Goal: Information Seeking & Learning: Learn about a topic

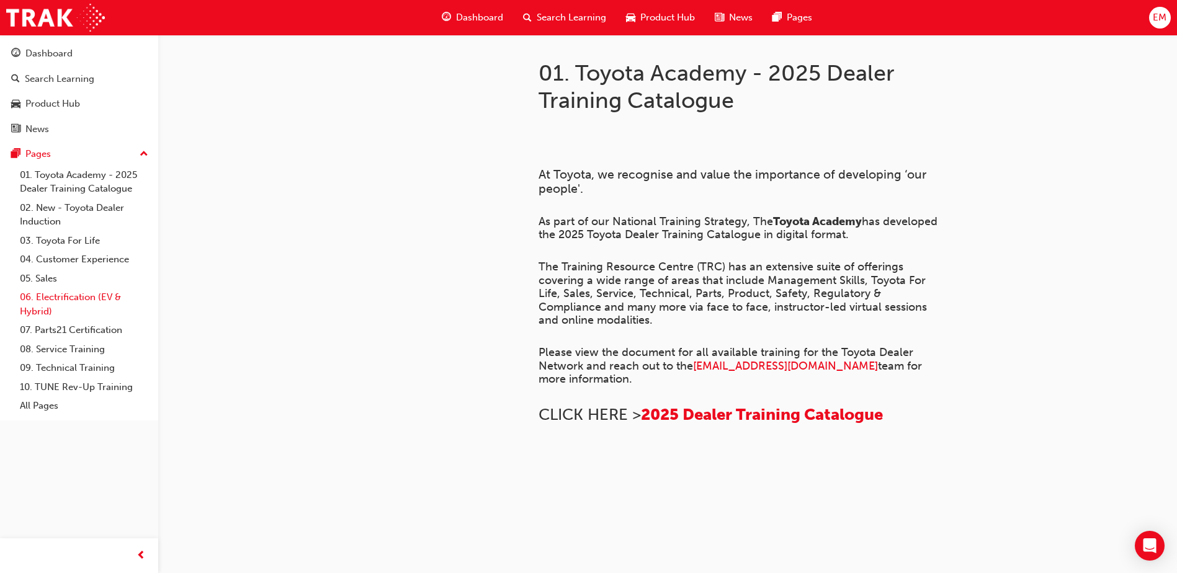
click at [65, 296] on link "06. Electrification (EV & Hybrid)" at bounding box center [84, 304] width 138 height 33
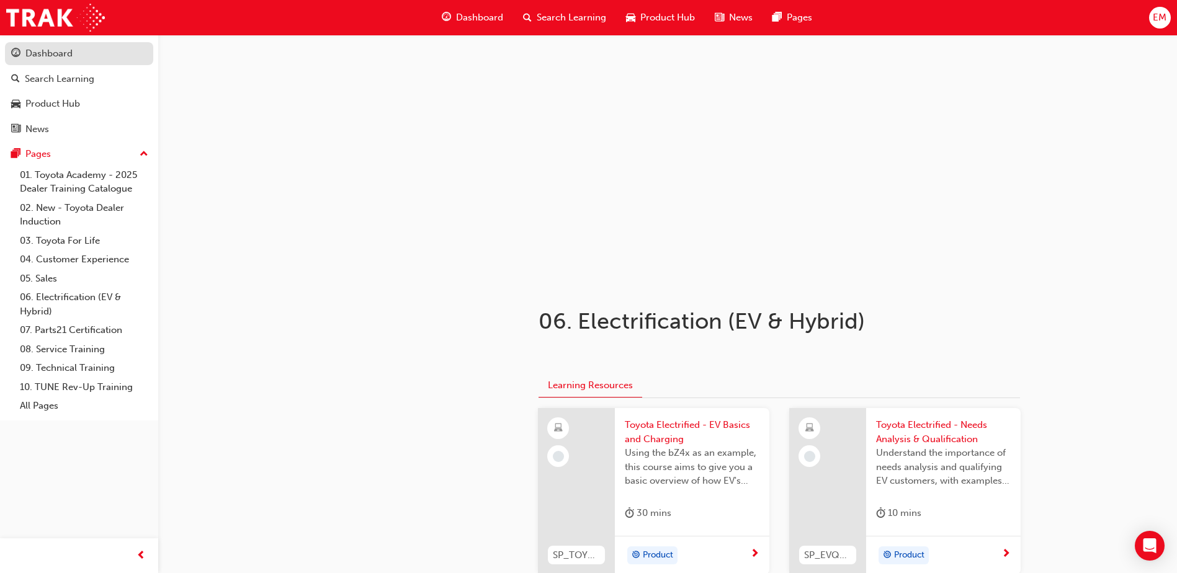
click at [55, 60] on div "Dashboard" at bounding box center [48, 54] width 47 height 14
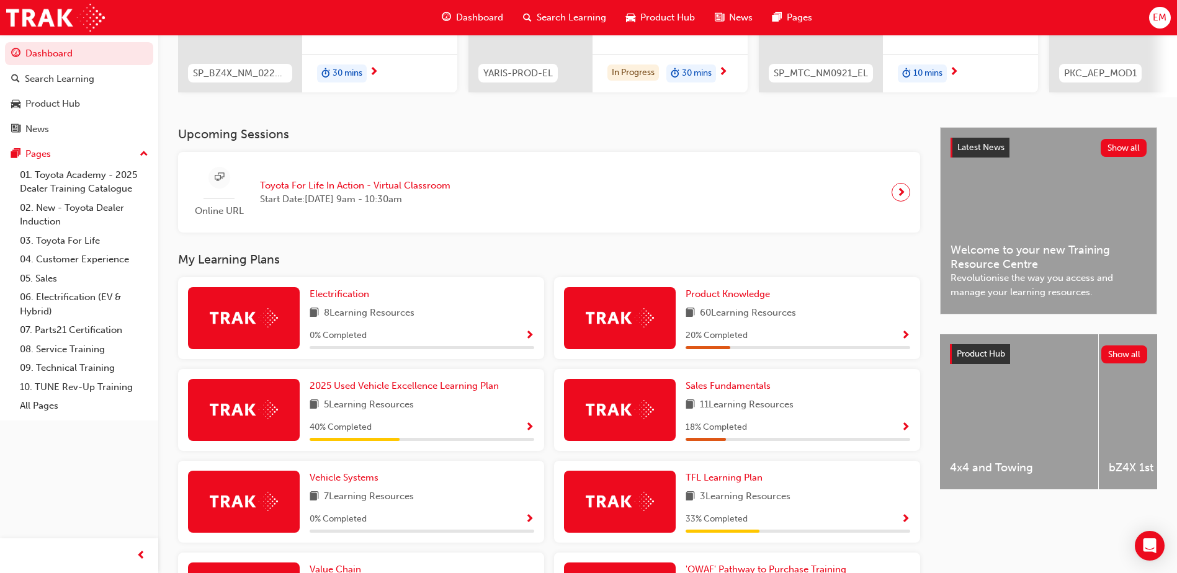
scroll to position [186, 0]
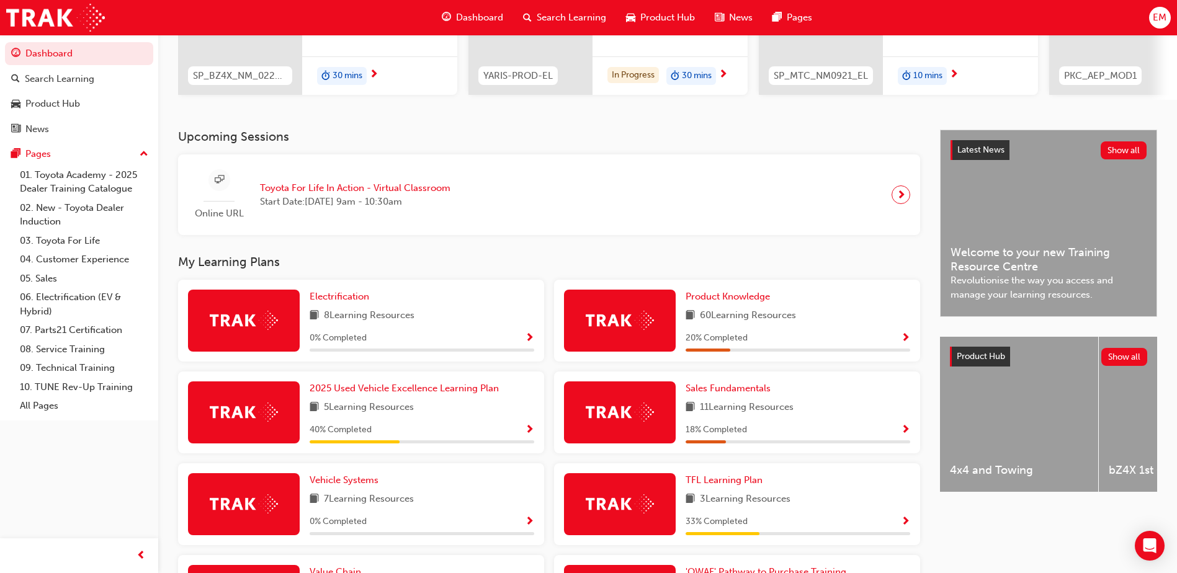
click at [532, 434] on span "Show Progress" at bounding box center [529, 430] width 9 height 11
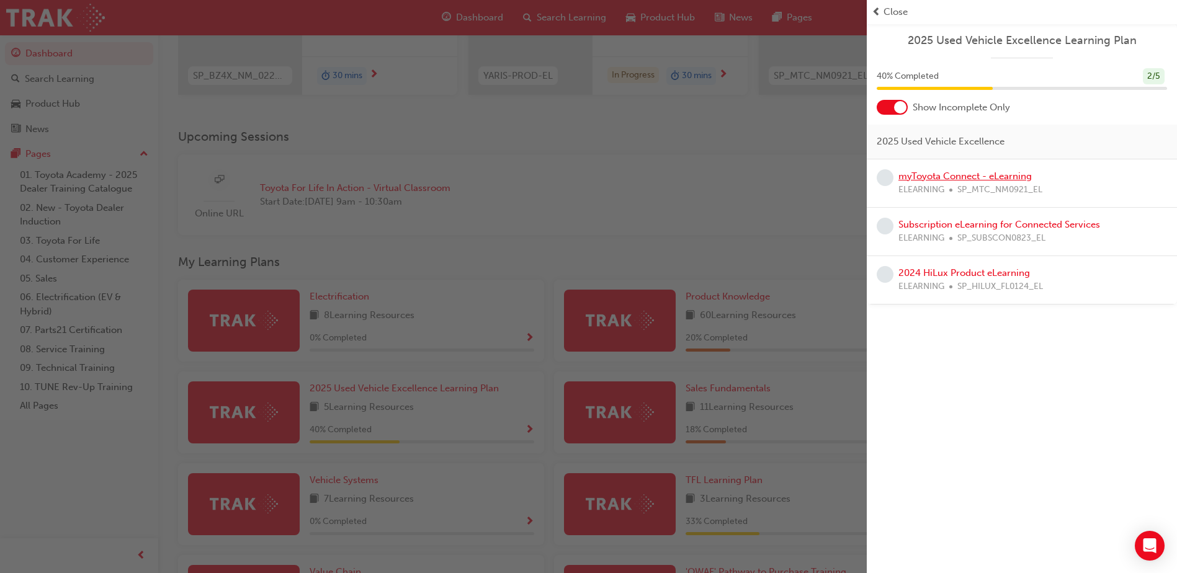
click at [942, 181] on link "myToyota Connect - eLearning" at bounding box center [964, 176] width 133 height 11
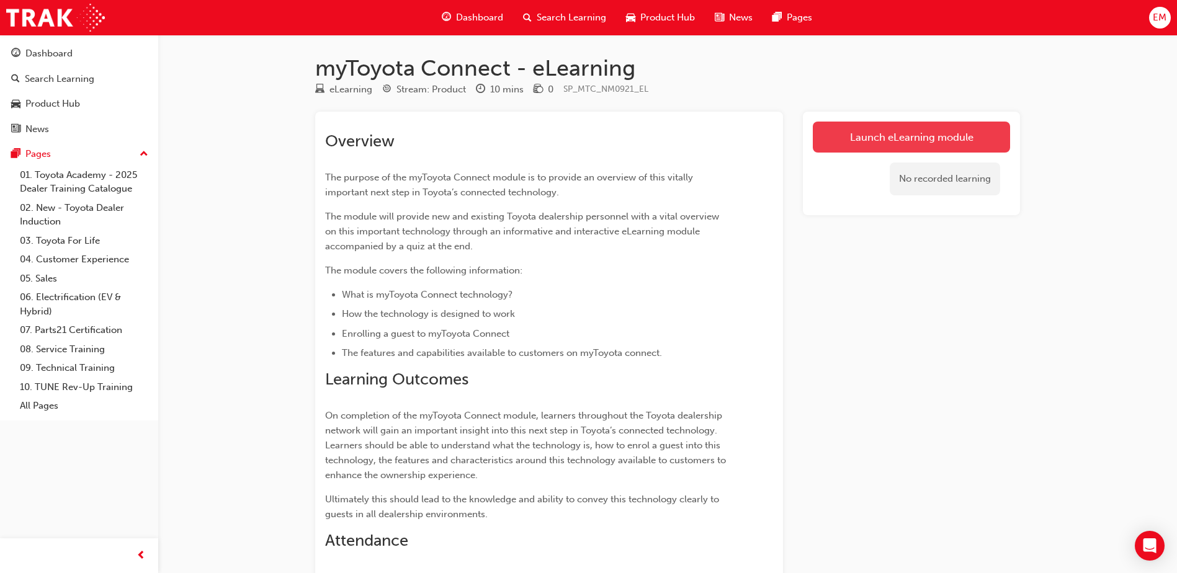
click at [911, 138] on link "Launch eLearning module" at bounding box center [911, 137] width 197 height 31
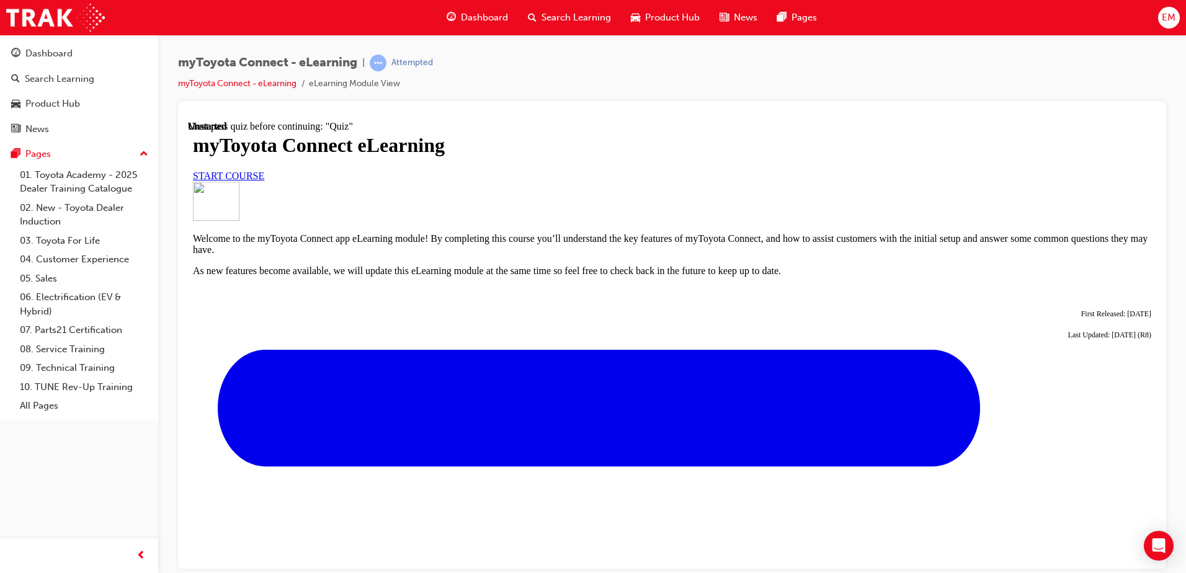
click at [264, 181] on span "START COURSE" at bounding box center [228, 175] width 71 height 11
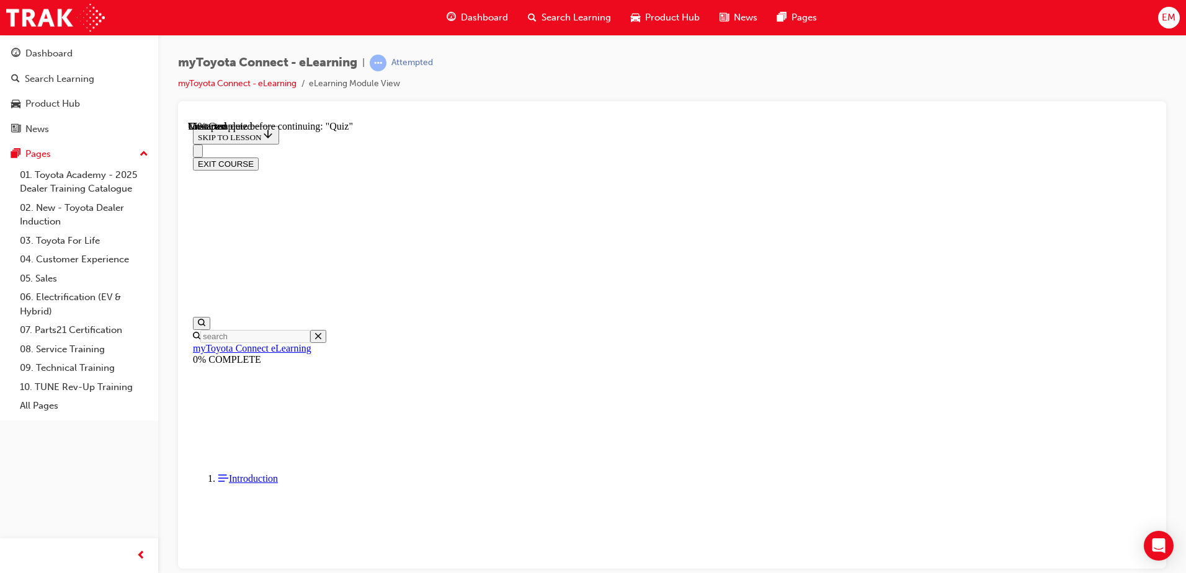
scroll to position [1079, 0]
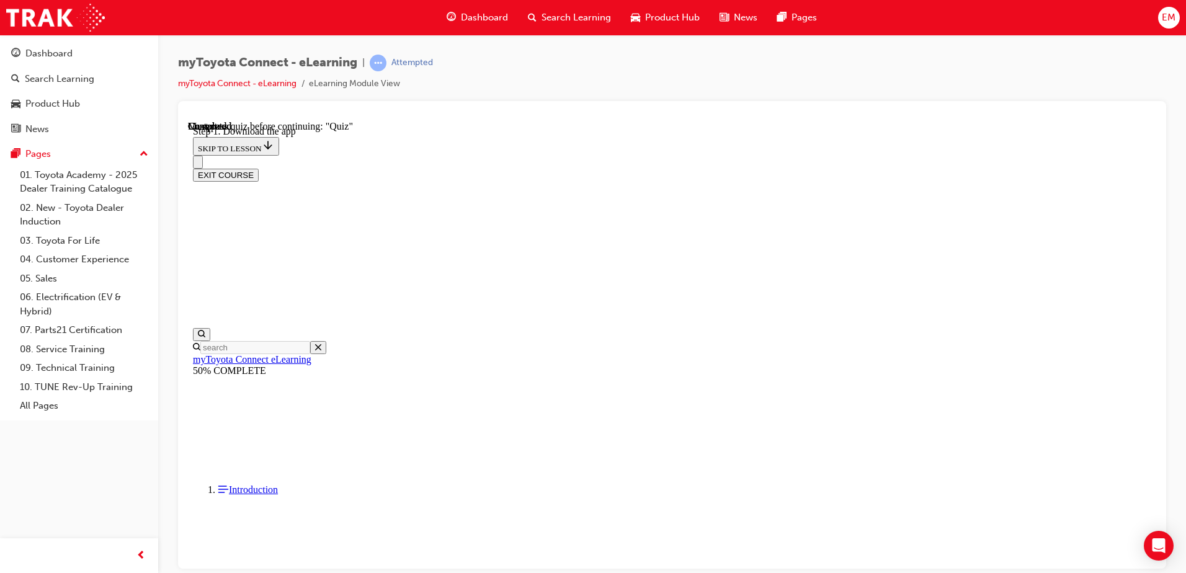
scroll to position [195, 0]
drag, startPoint x: 1070, startPoint y: 298, endPoint x: 1062, endPoint y: 282, distance: 18.0
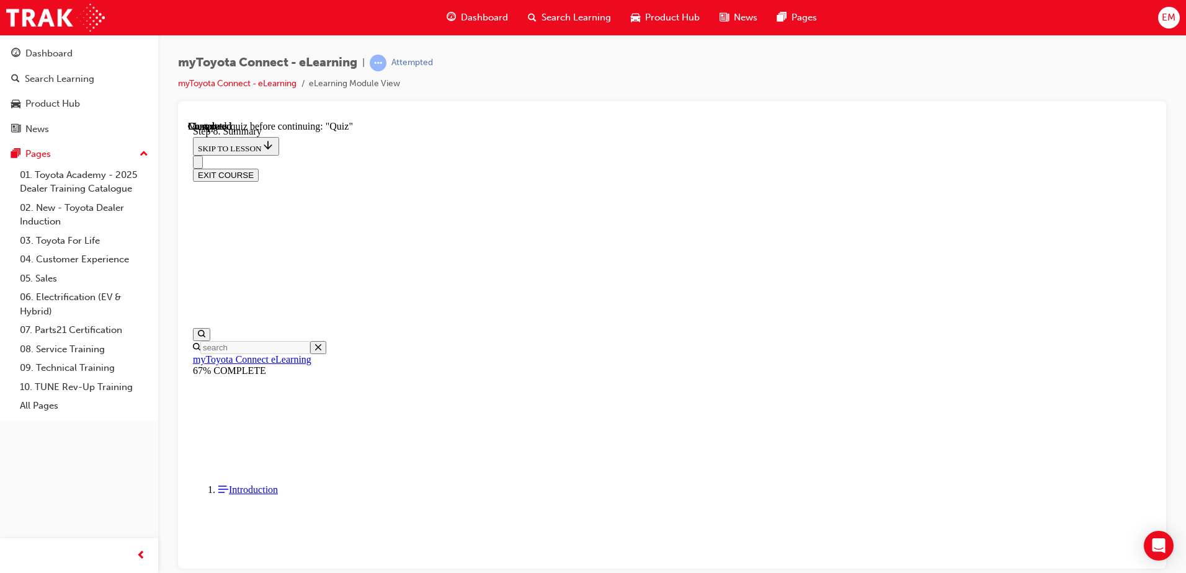
drag, startPoint x: 696, startPoint y: 361, endPoint x: 664, endPoint y: 474, distance: 117.4
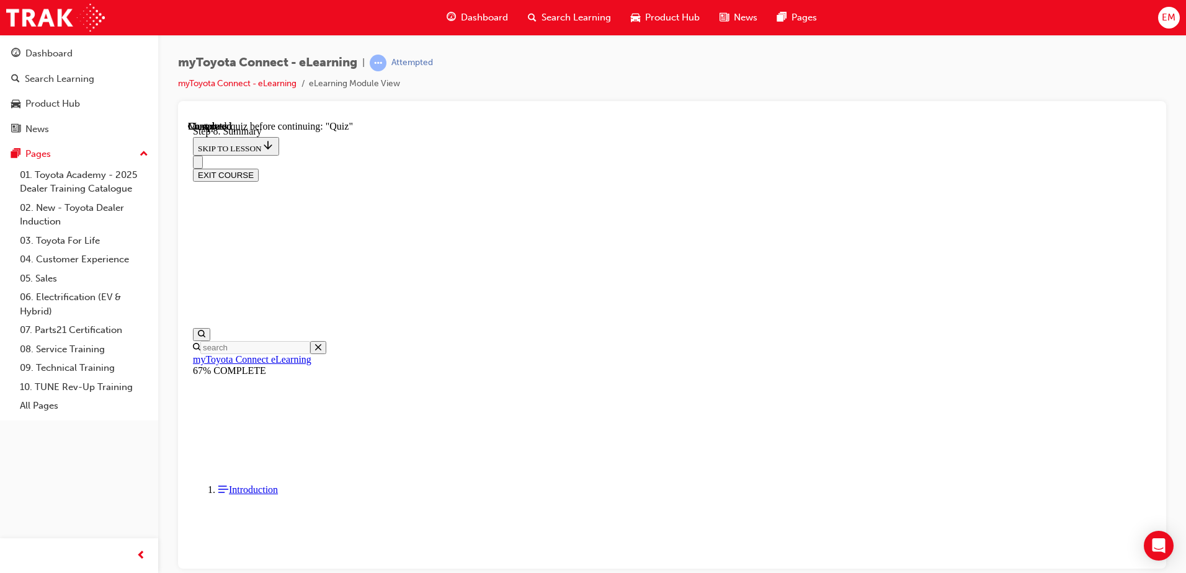
scroll to position [1114, 0]
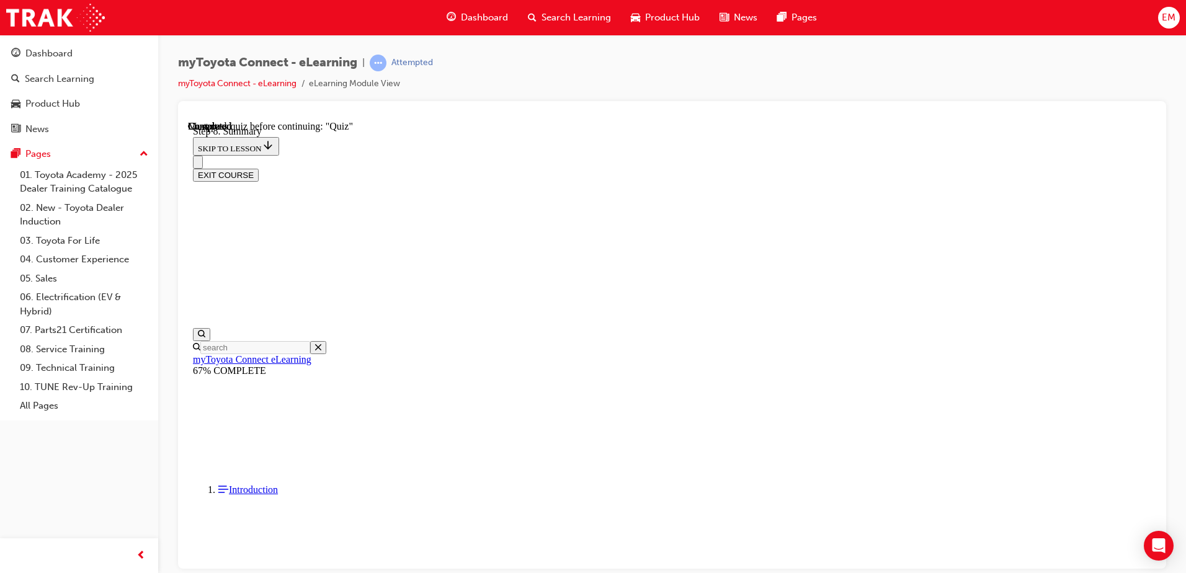
scroll to position [38, 0]
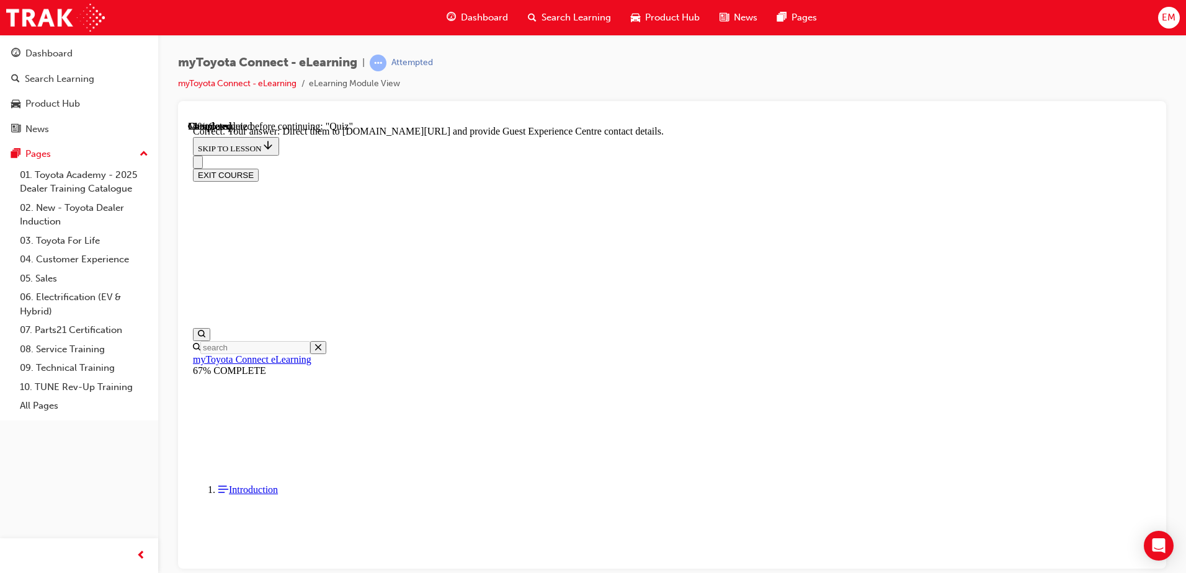
scroll to position [251, 0]
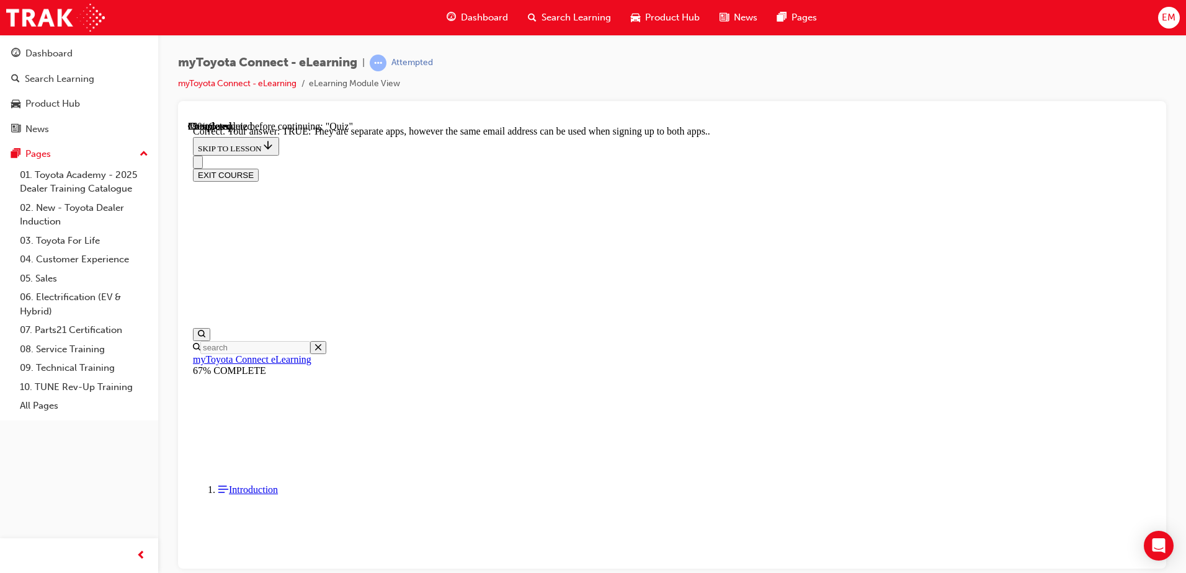
scroll to position [143, 0]
drag, startPoint x: 756, startPoint y: 527, endPoint x: 760, endPoint y: 520, distance: 8.6
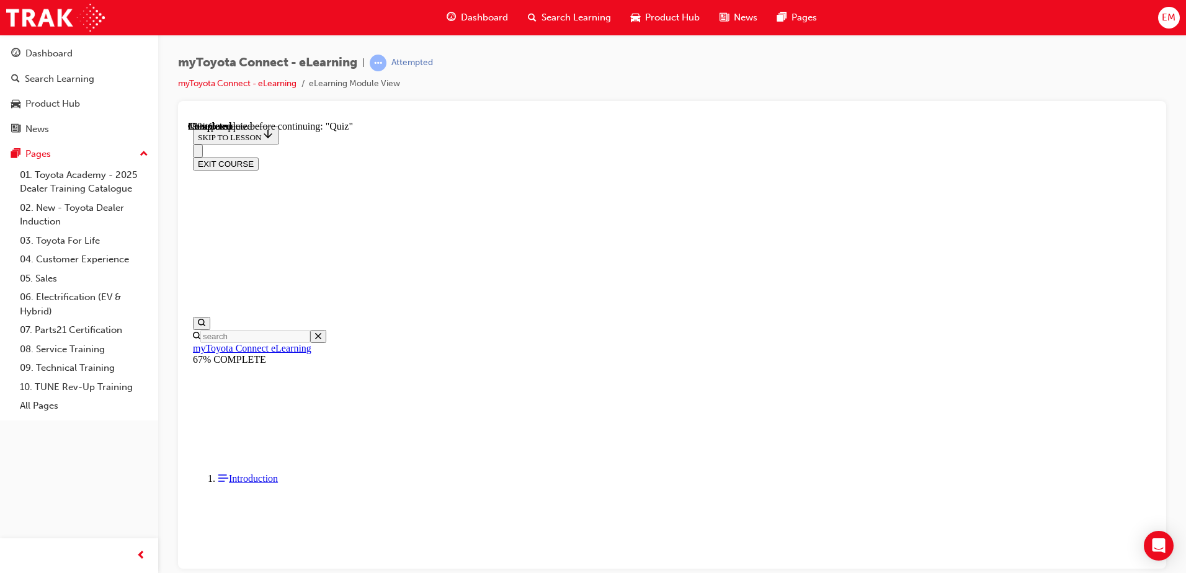
scroll to position [125, 0]
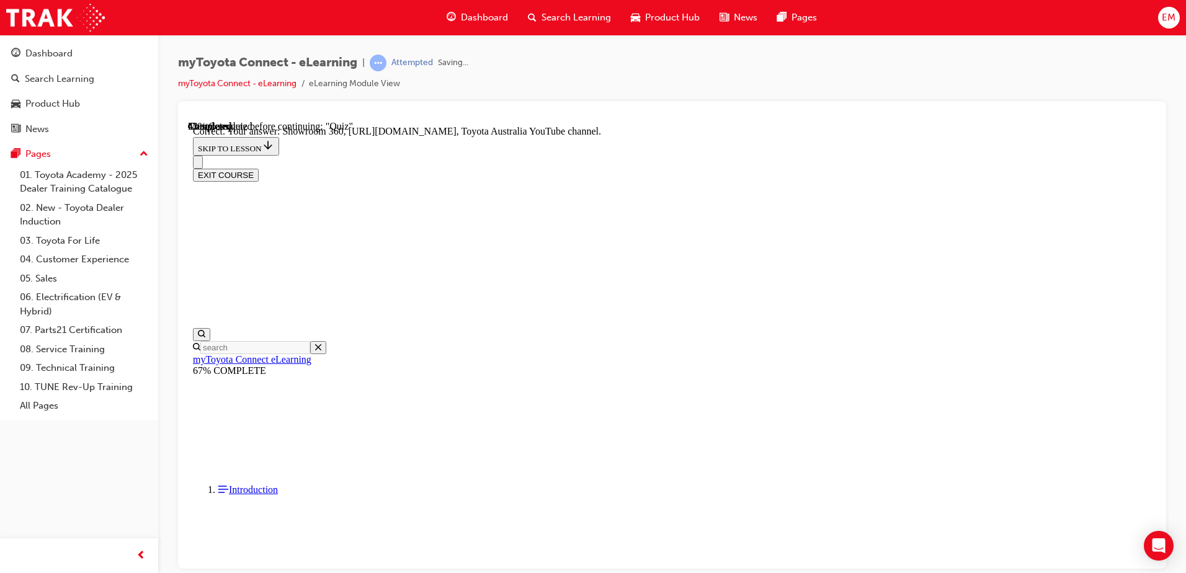
scroll to position [251, 0]
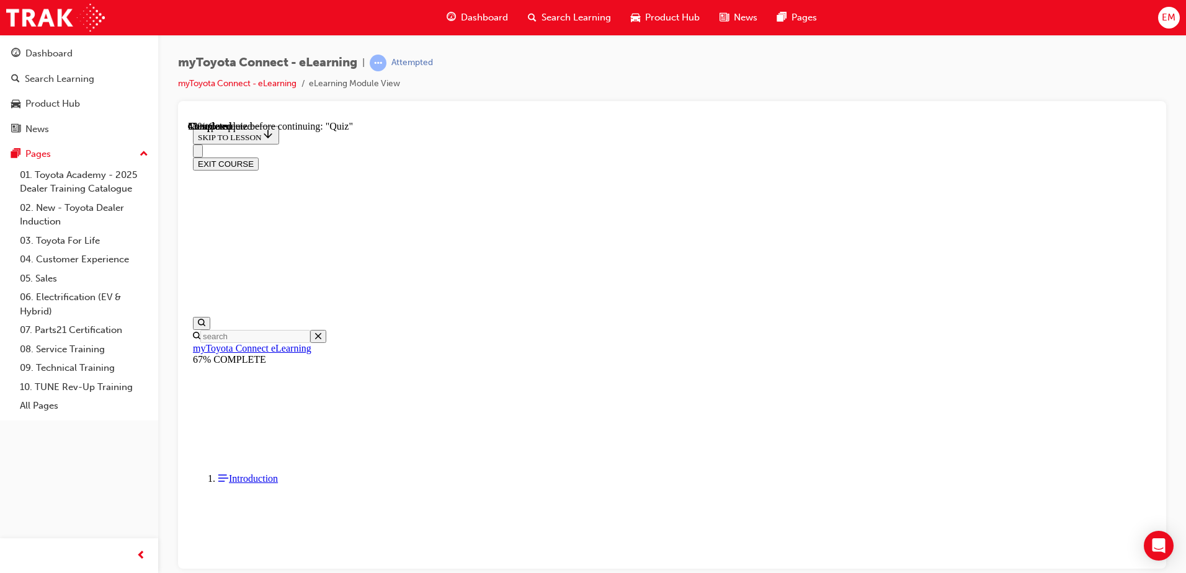
scroll to position [138, 0]
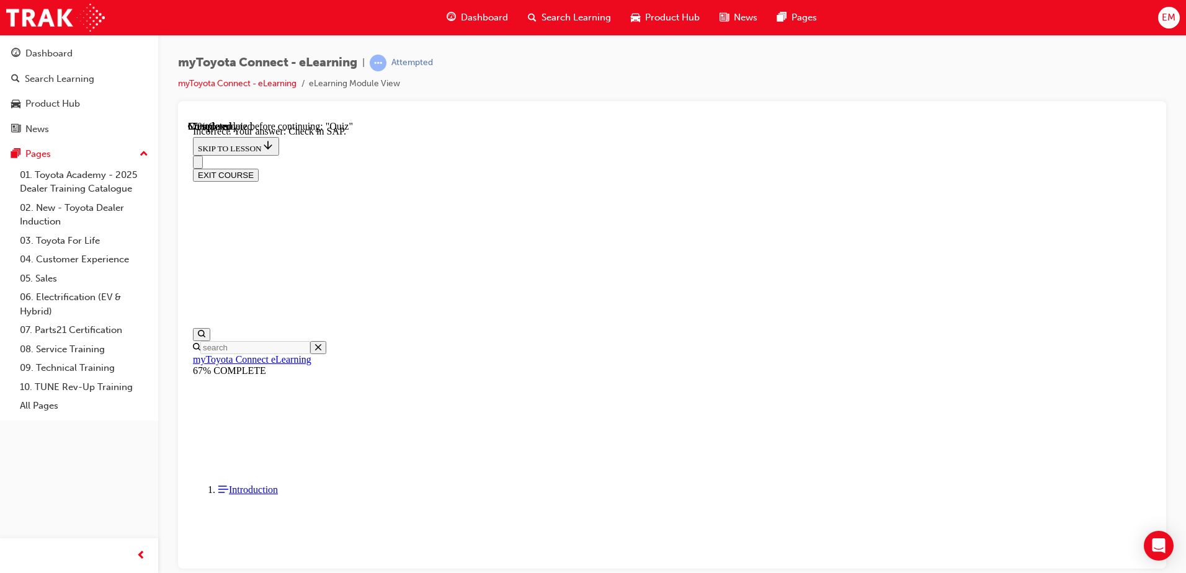
scroll to position [189, 0]
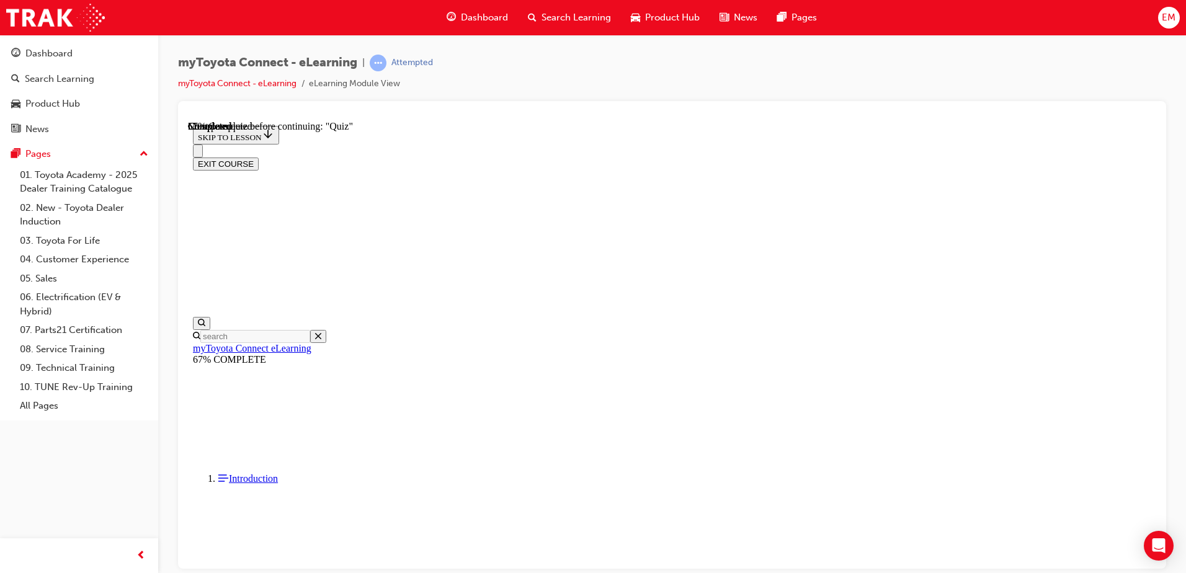
scroll to position [124, 0]
drag, startPoint x: 739, startPoint y: 540, endPoint x: 746, endPoint y: 533, distance: 10.1
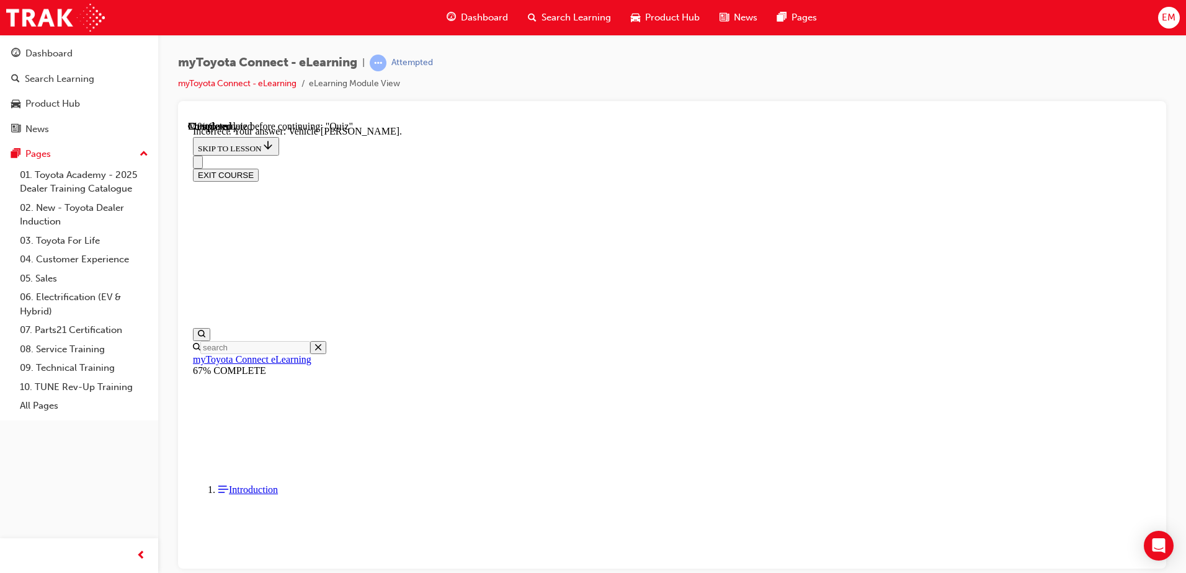
scroll to position [238, 0]
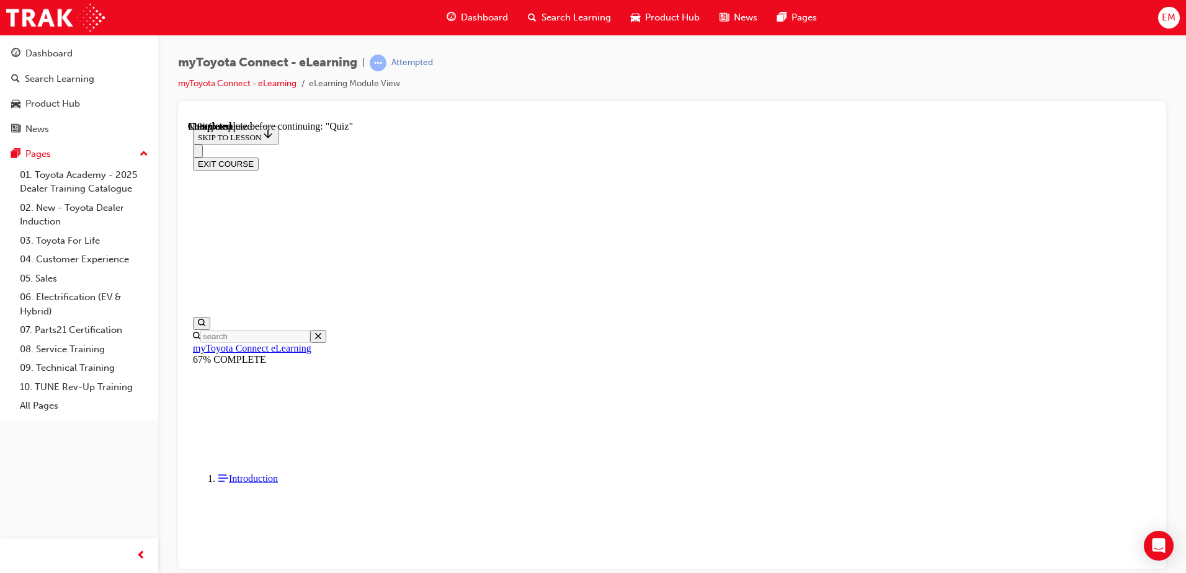
scroll to position [124, 0]
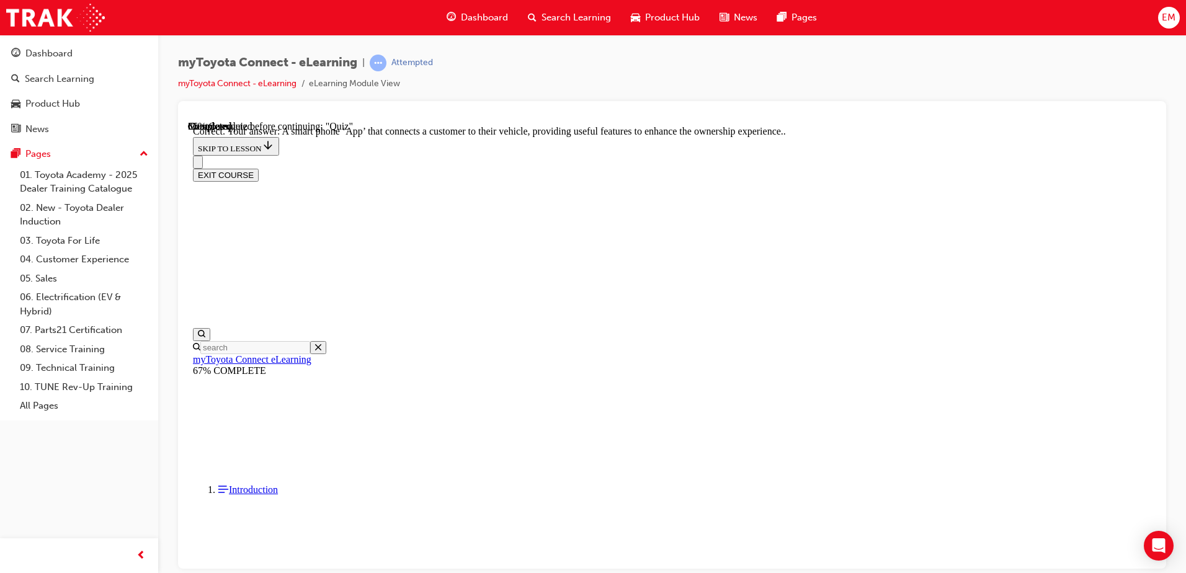
scroll to position [226, 0]
drag, startPoint x: 749, startPoint y: 516, endPoint x: 749, endPoint y: 504, distance: 11.8
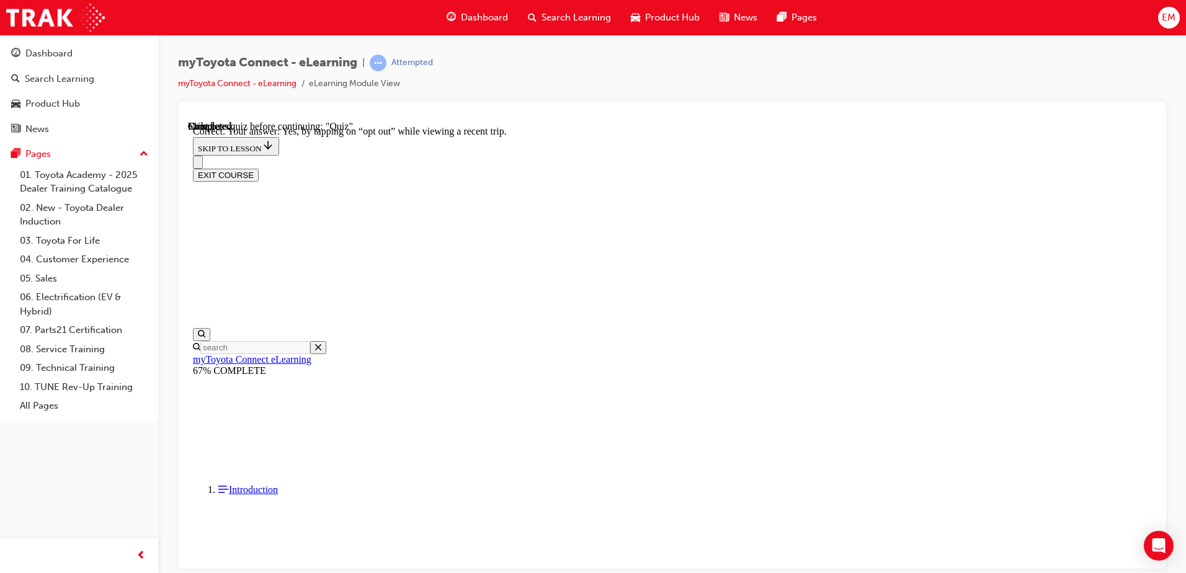
scroll to position [139, 0]
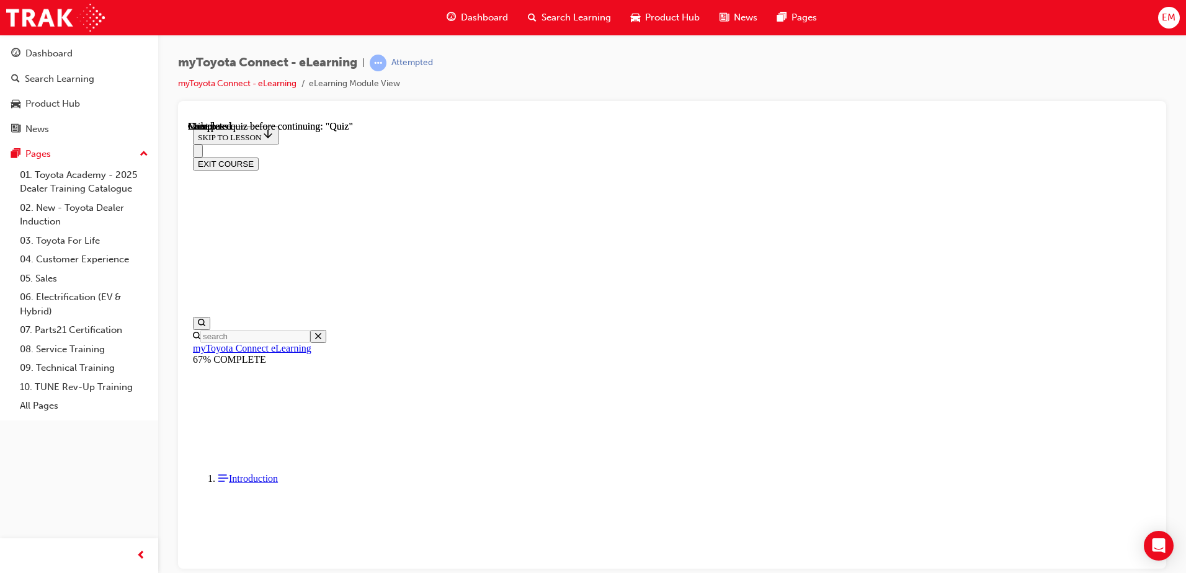
scroll to position [226, 0]
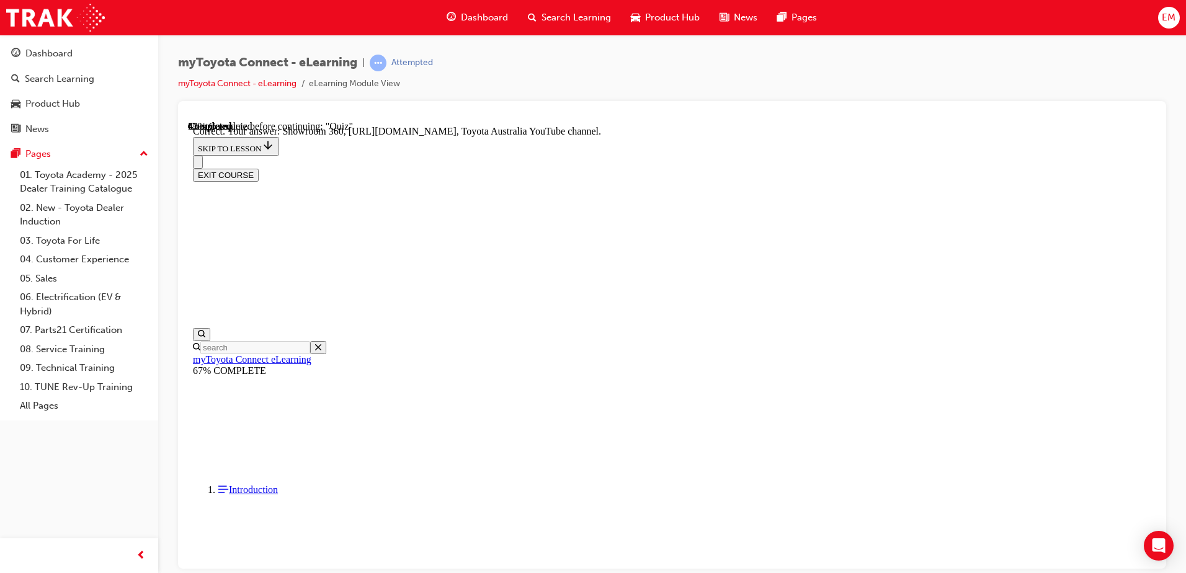
scroll to position [251, 0]
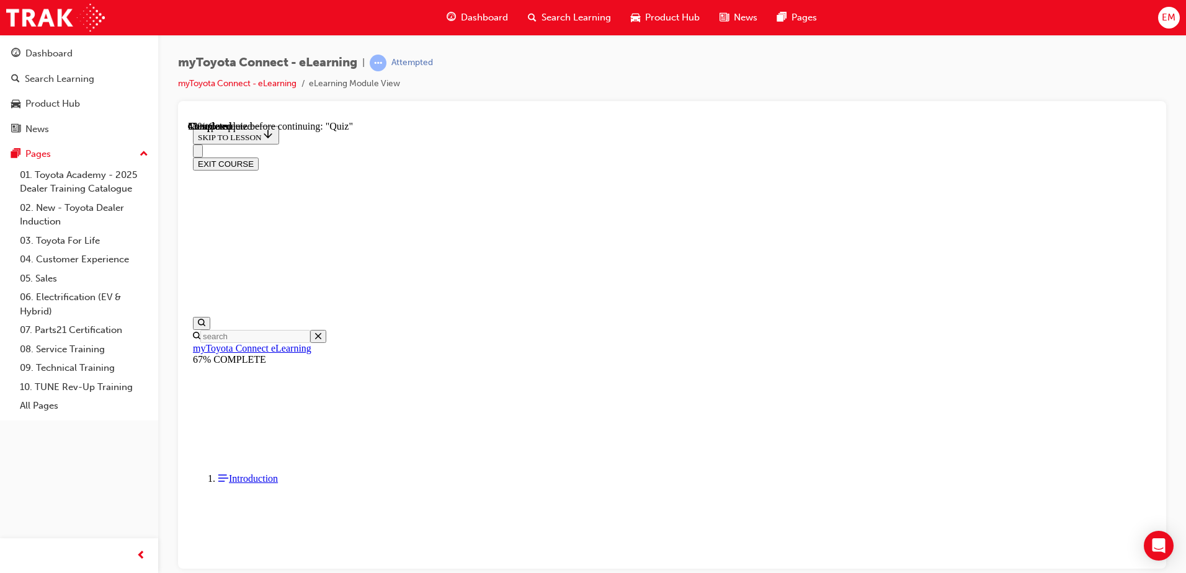
scroll to position [104, 0]
drag, startPoint x: 694, startPoint y: 322, endPoint x: 721, endPoint y: 399, distance: 81.6
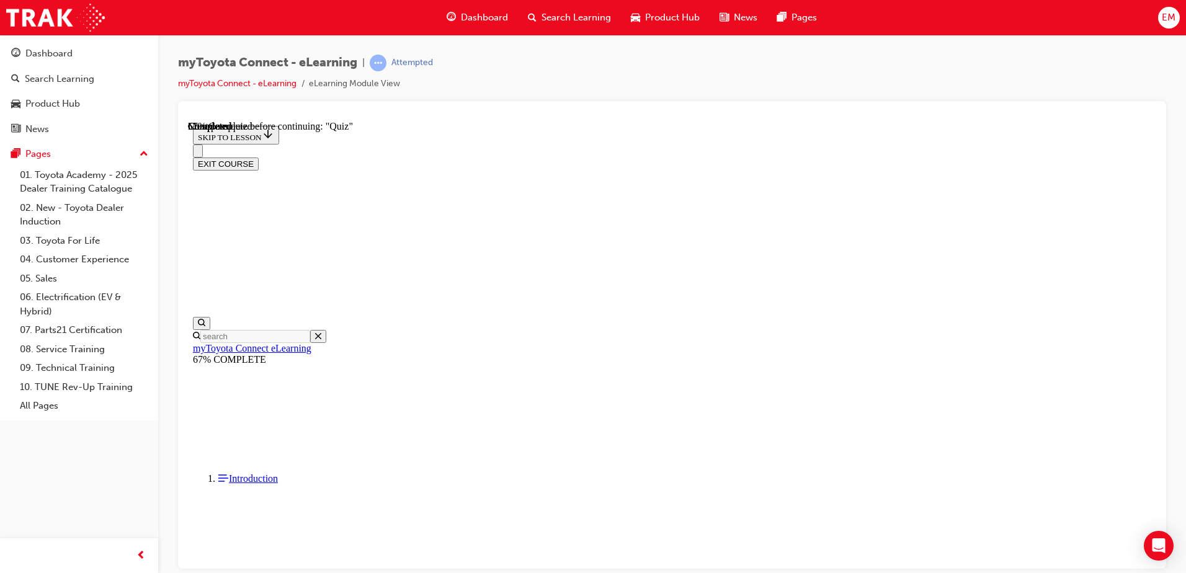
scroll to position [125, 0]
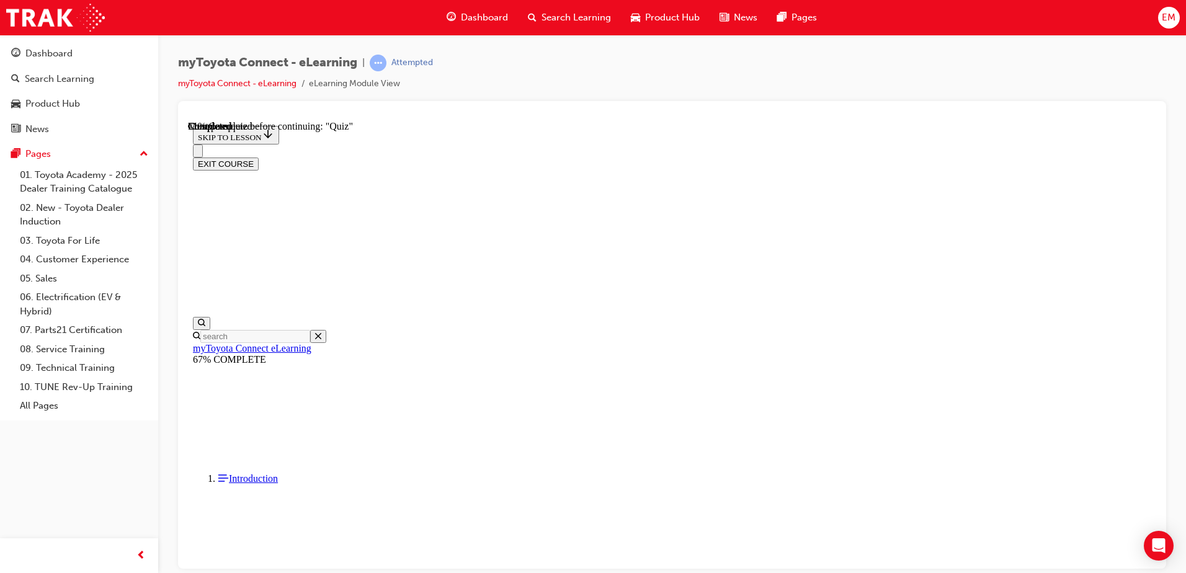
scroll to position [138, 0]
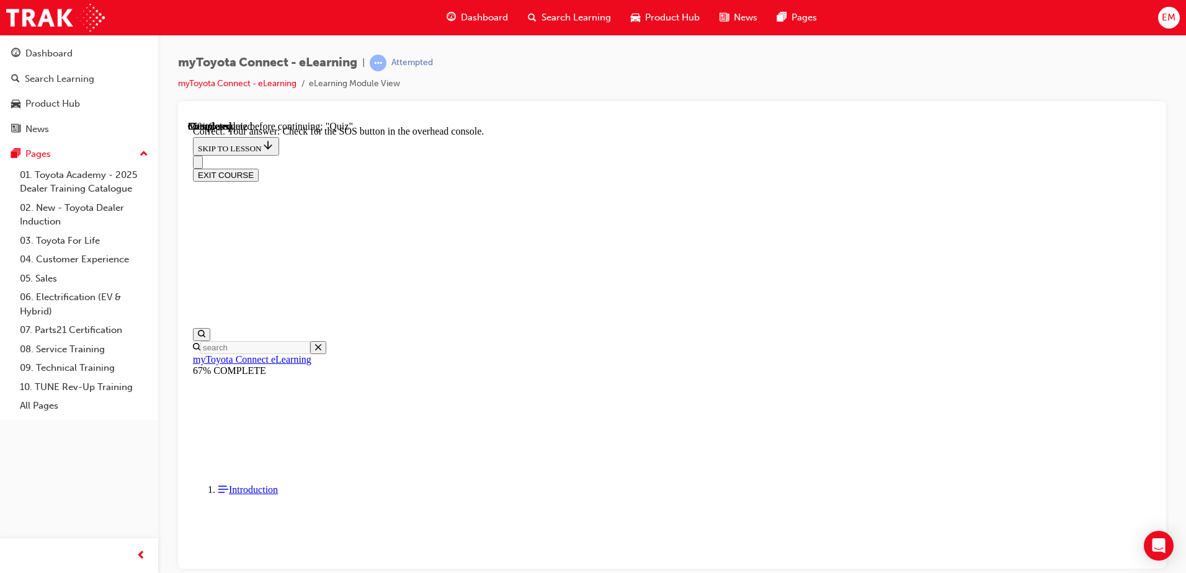
scroll to position [189, 0]
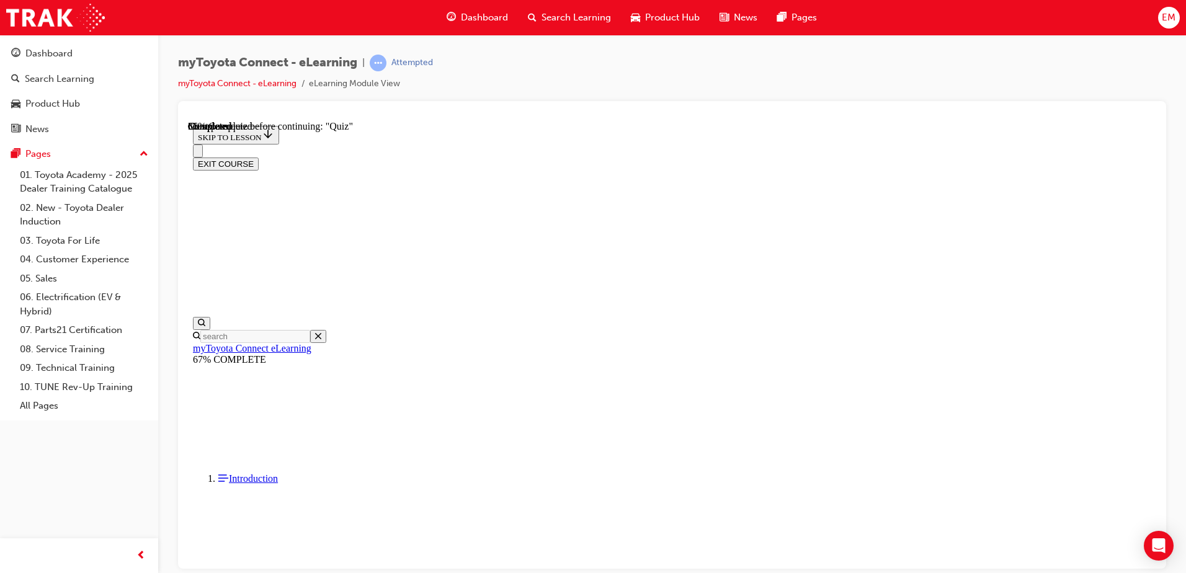
scroll to position [207, 0]
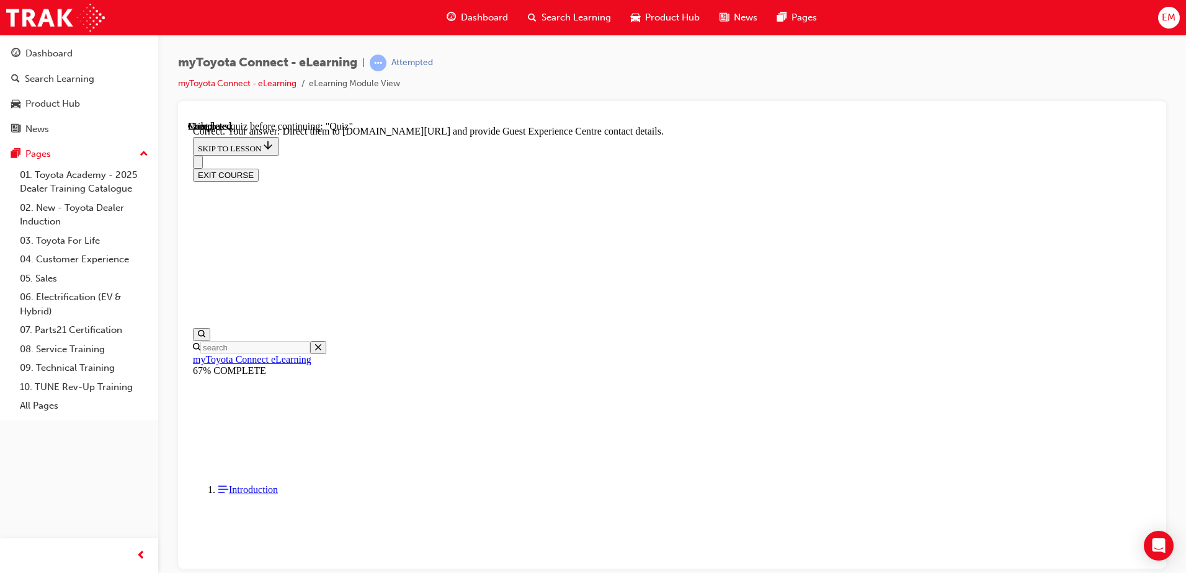
scroll to position [251, 0]
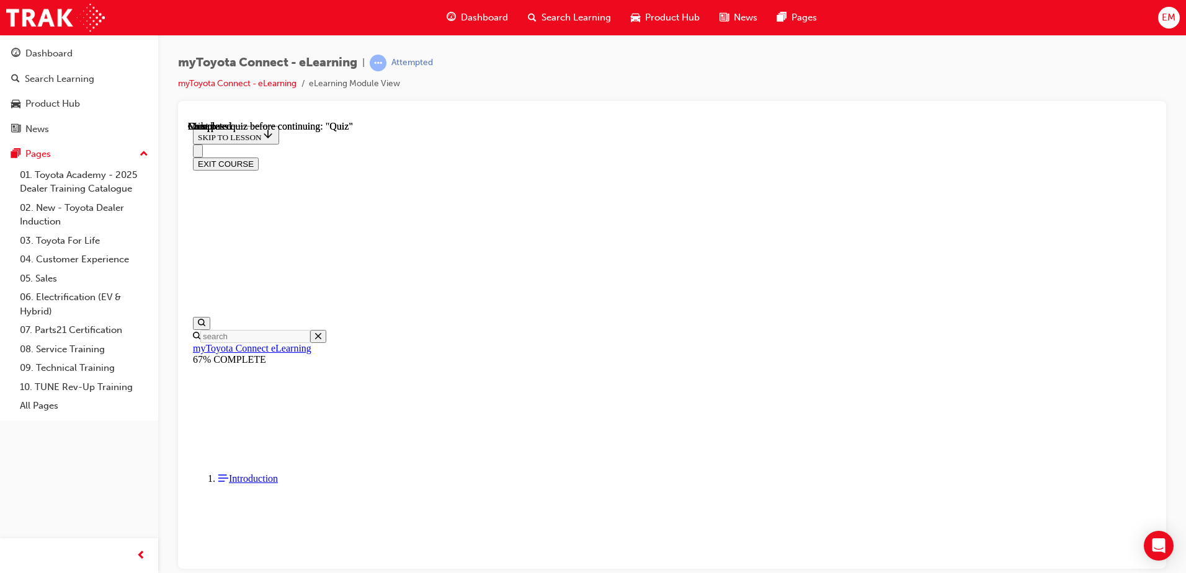
scroll to position [226, 0]
drag, startPoint x: 579, startPoint y: 441, endPoint x: 593, endPoint y: 436, distance: 15.1
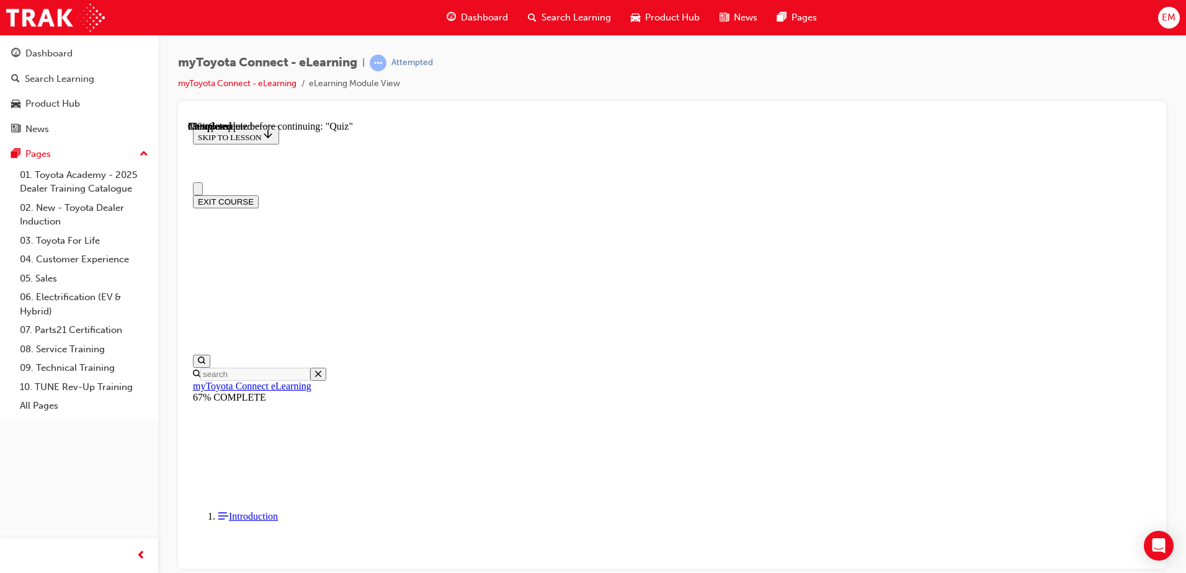
scroll to position [124, 0]
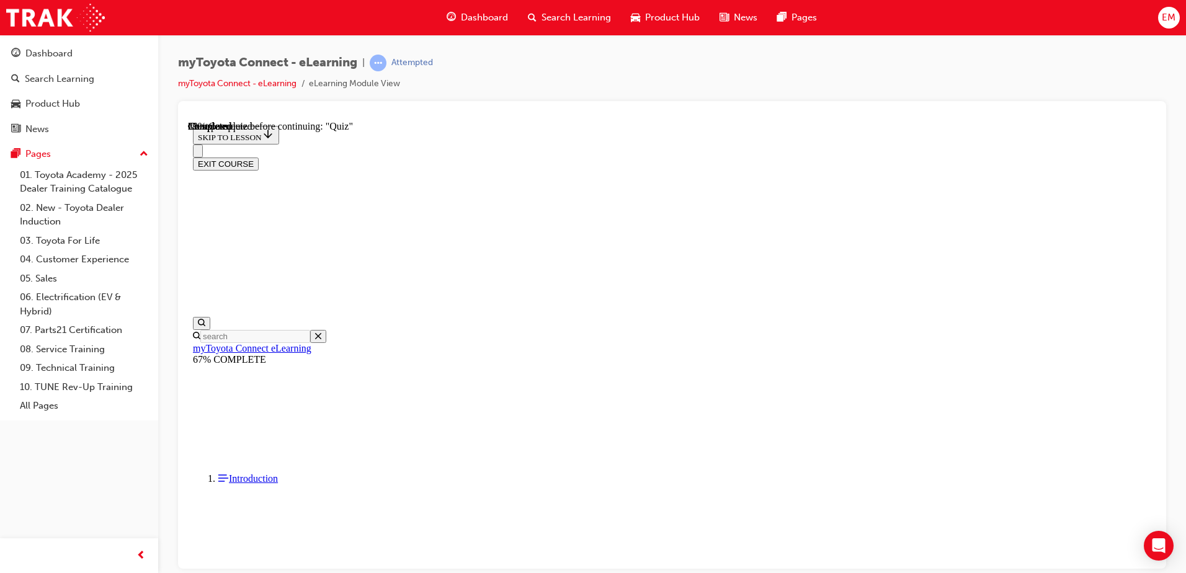
drag, startPoint x: 667, startPoint y: 448, endPoint x: 677, endPoint y: 465, distance: 19.5
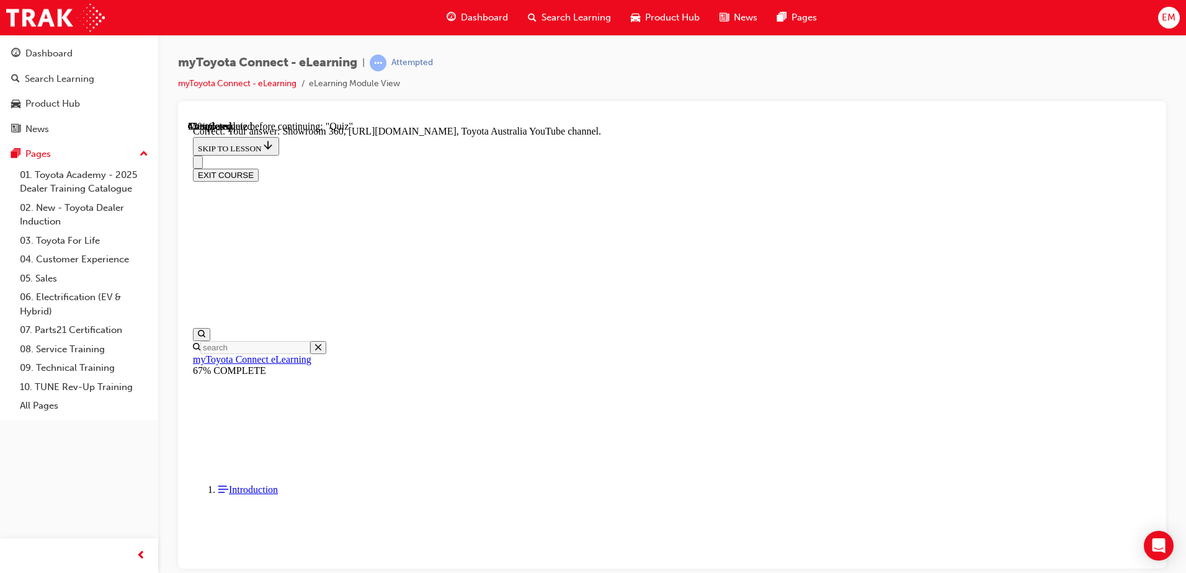
scroll to position [251, 0]
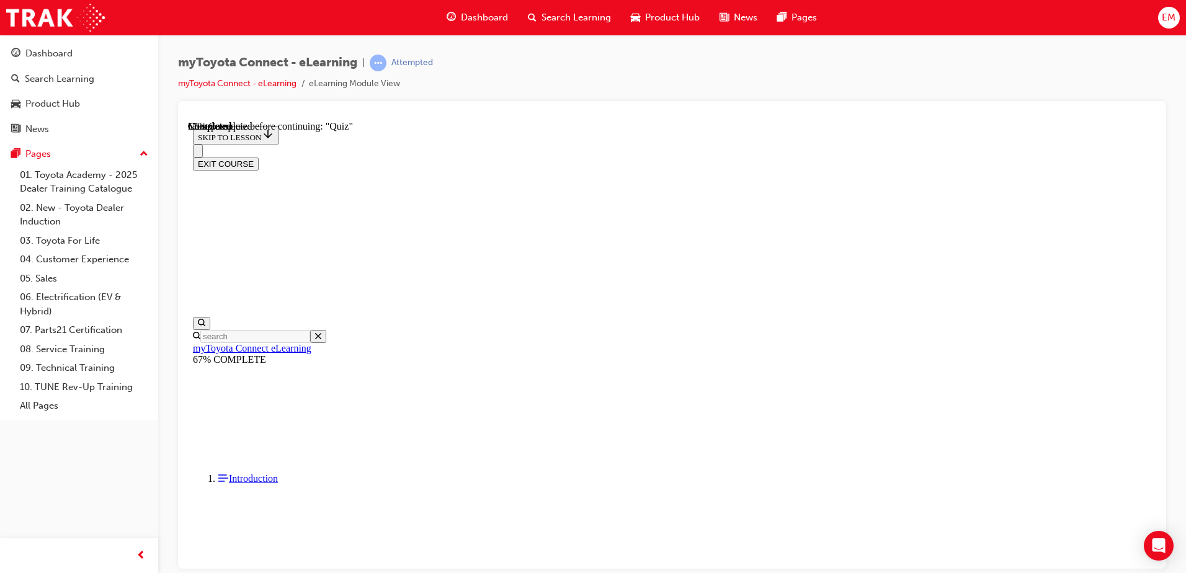
scroll to position [125, 0]
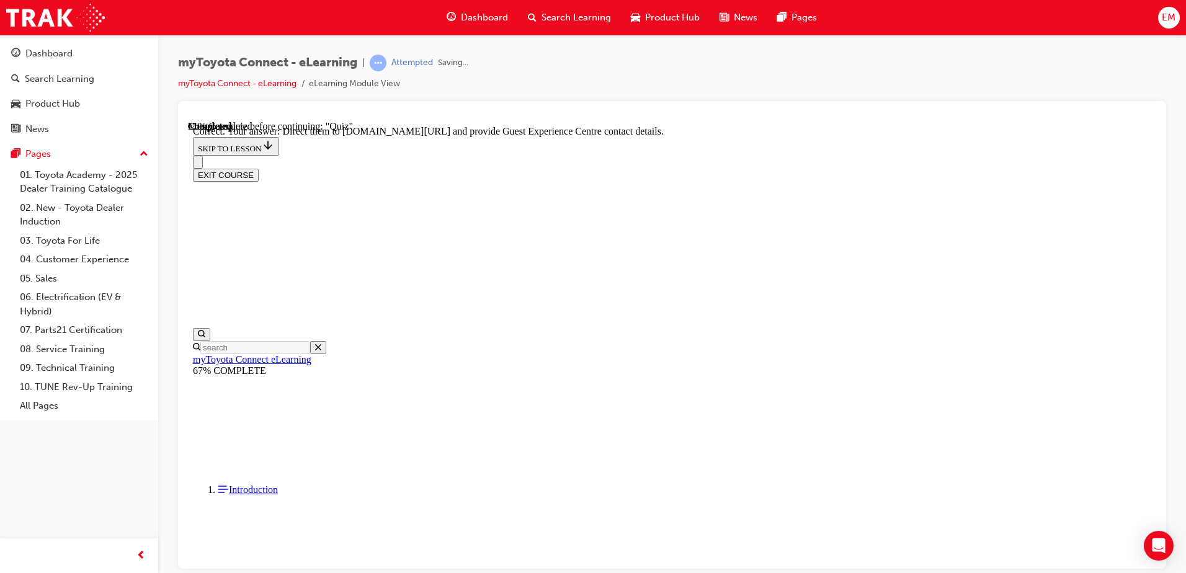
scroll to position [251, 0]
drag, startPoint x: 751, startPoint y: 525, endPoint x: 746, endPoint y: 519, distance: 7.6
drag, startPoint x: 746, startPoint y: 519, endPoint x: 730, endPoint y: 502, distance: 23.7
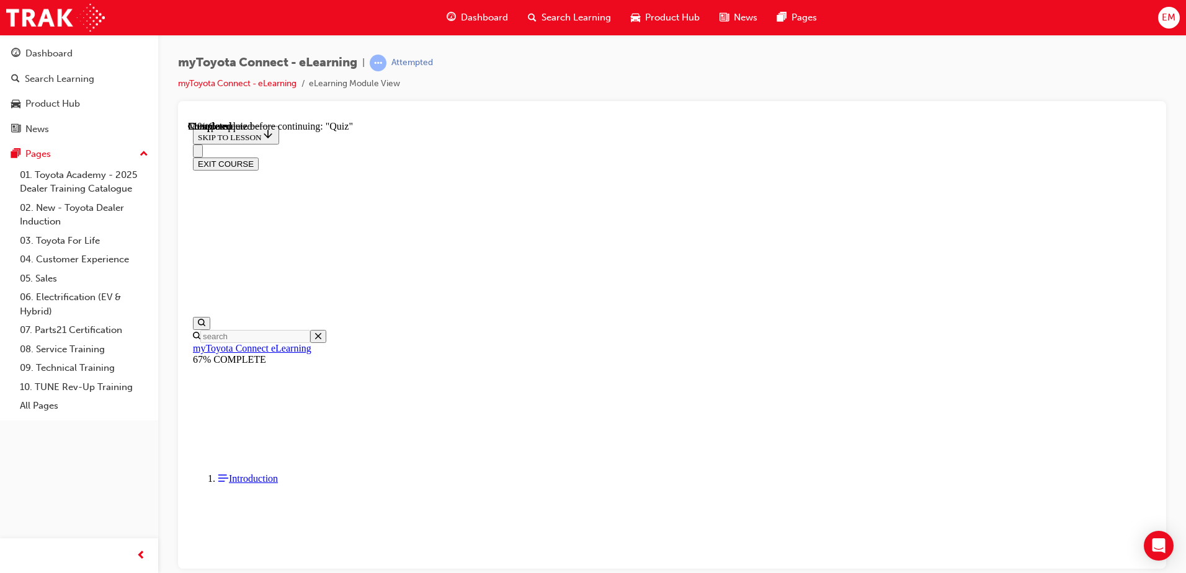
scroll to position [138, 0]
drag, startPoint x: 764, startPoint y: 378, endPoint x: 778, endPoint y: 370, distance: 16.4
drag, startPoint x: 778, startPoint y: 370, endPoint x: 686, endPoint y: 362, distance: 92.2
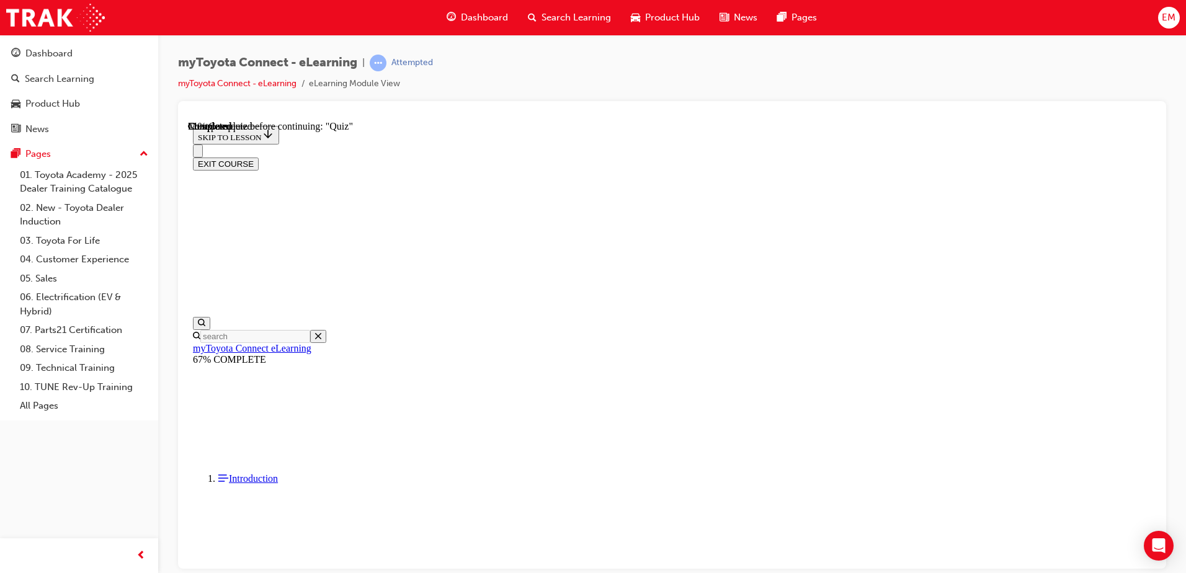
drag, startPoint x: 739, startPoint y: 456, endPoint x: 739, endPoint y: 463, distance: 7.5
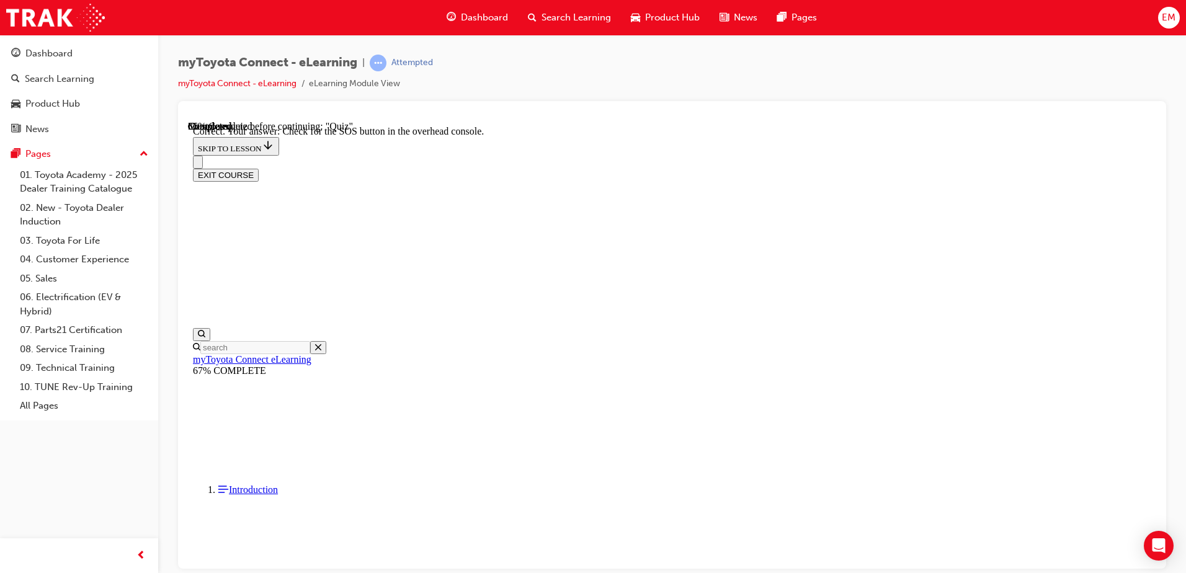
scroll to position [189, 0]
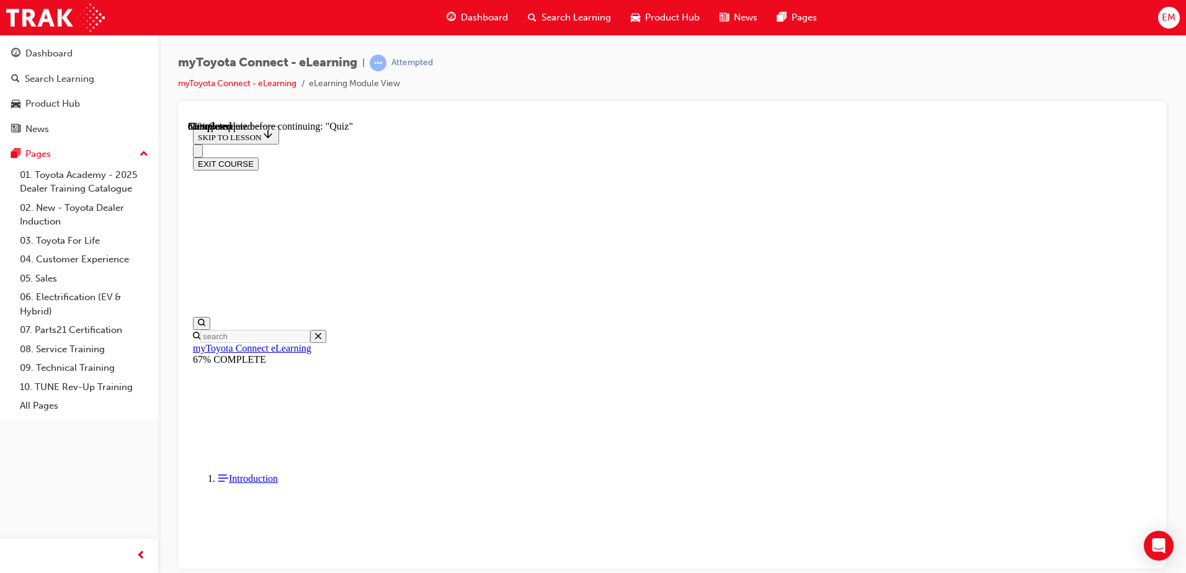
scroll to position [166, 0]
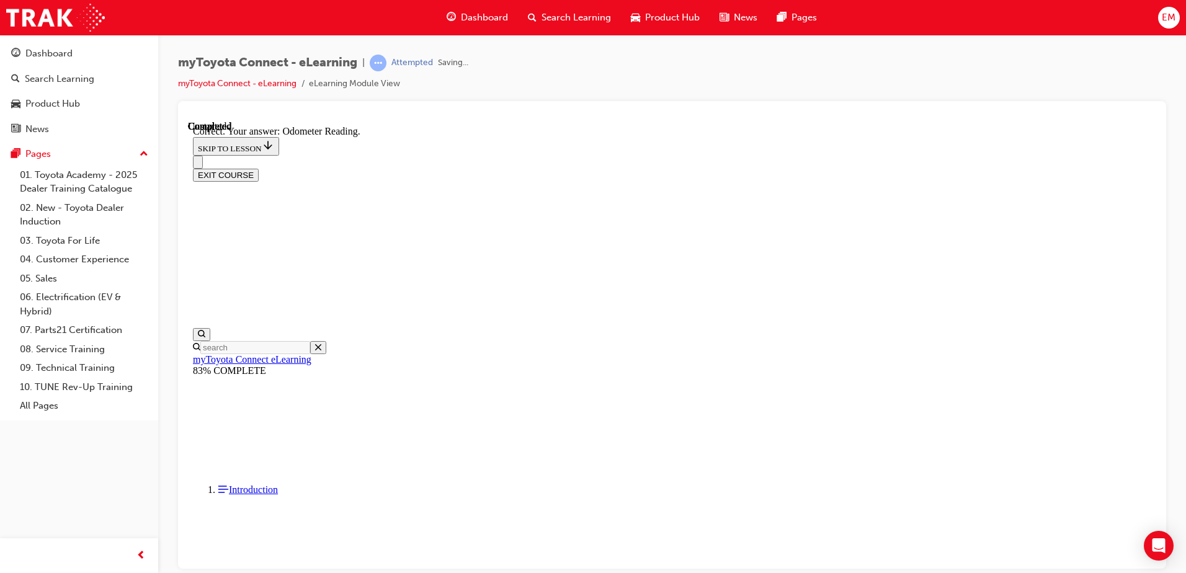
scroll to position [238, 0]
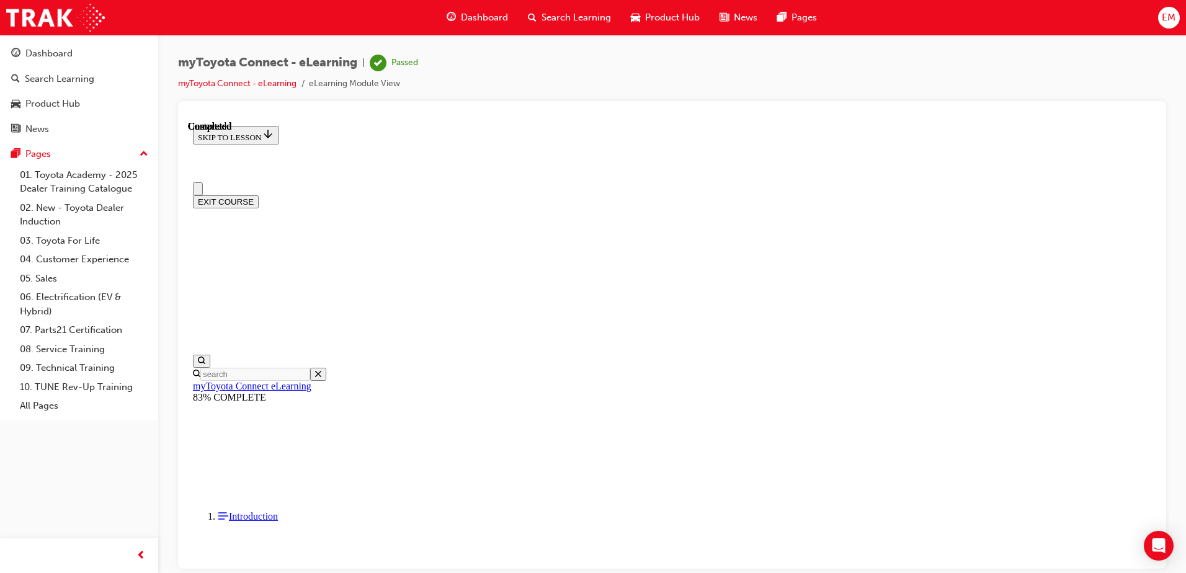
scroll to position [226, 0]
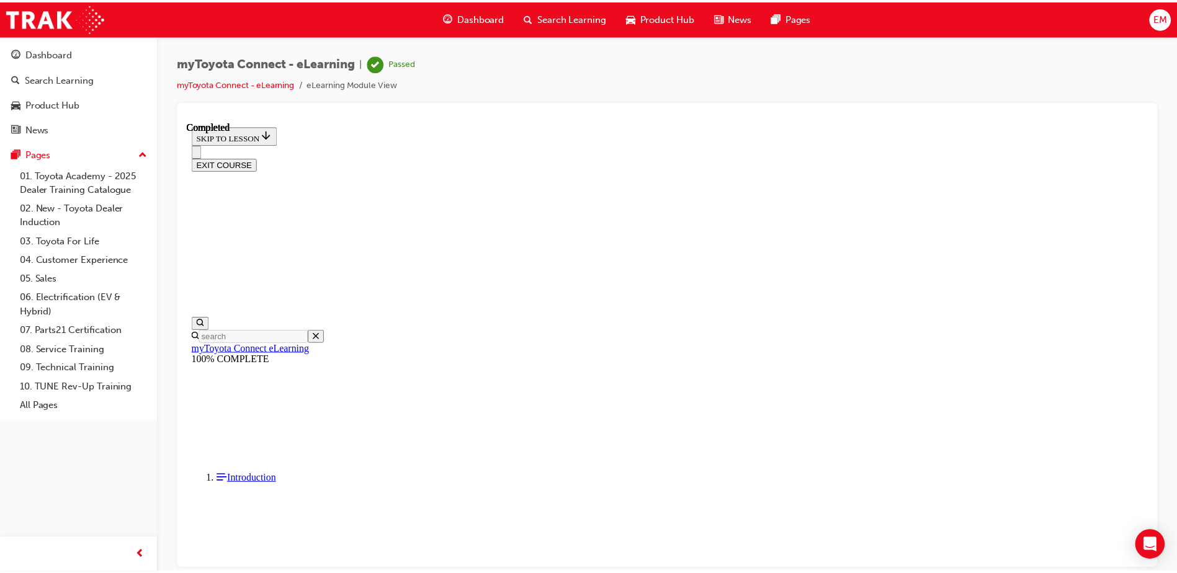
scroll to position [324, 0]
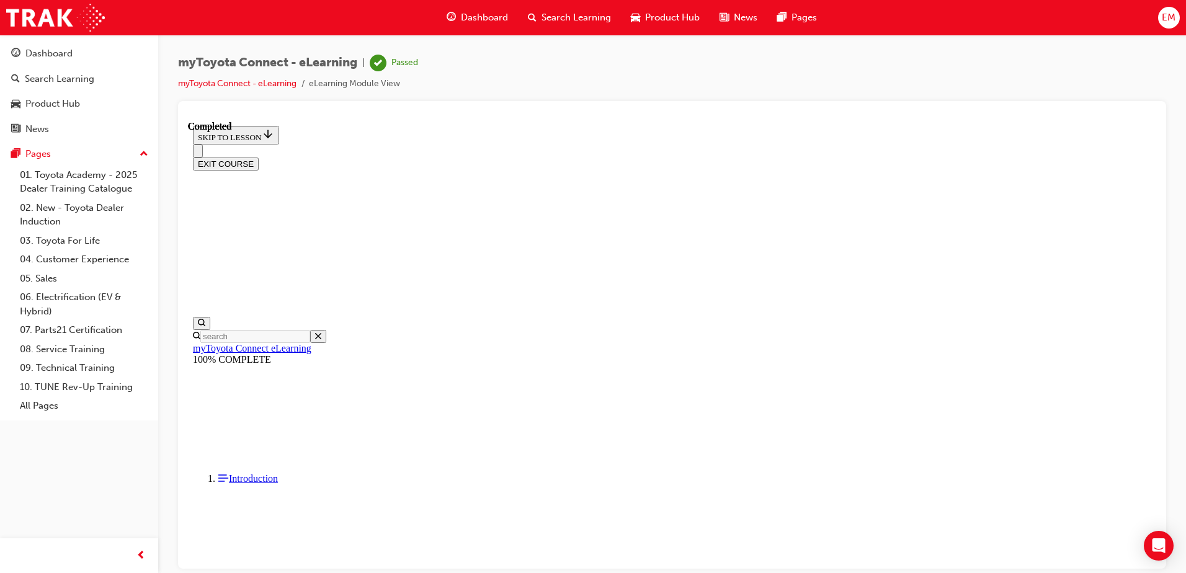
click at [500, 14] on span "Dashboard" at bounding box center [484, 18] width 47 height 14
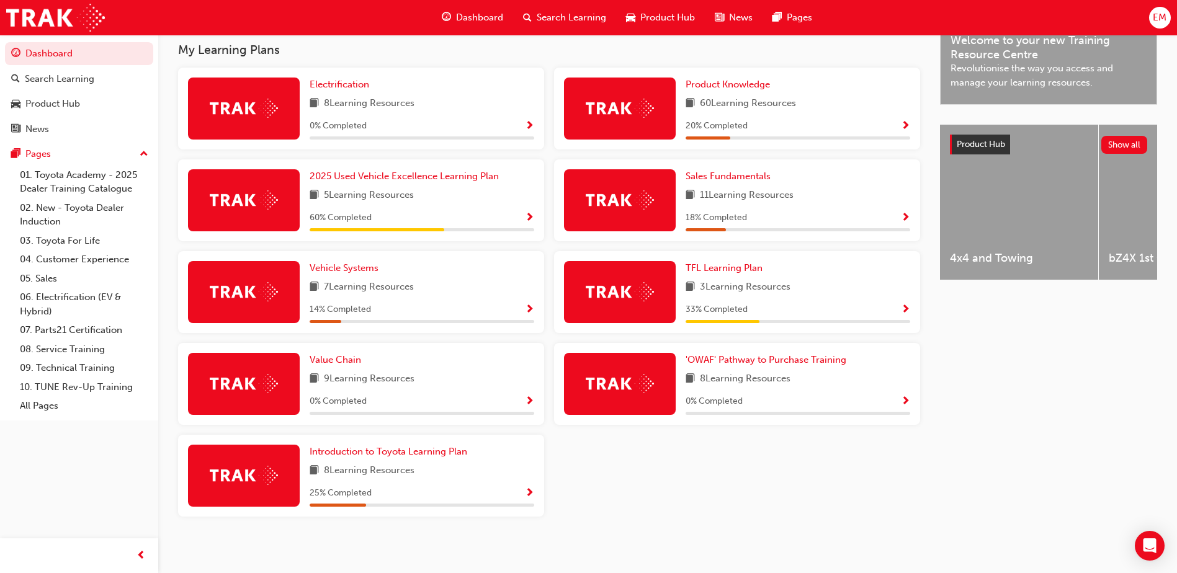
scroll to position [408, 0]
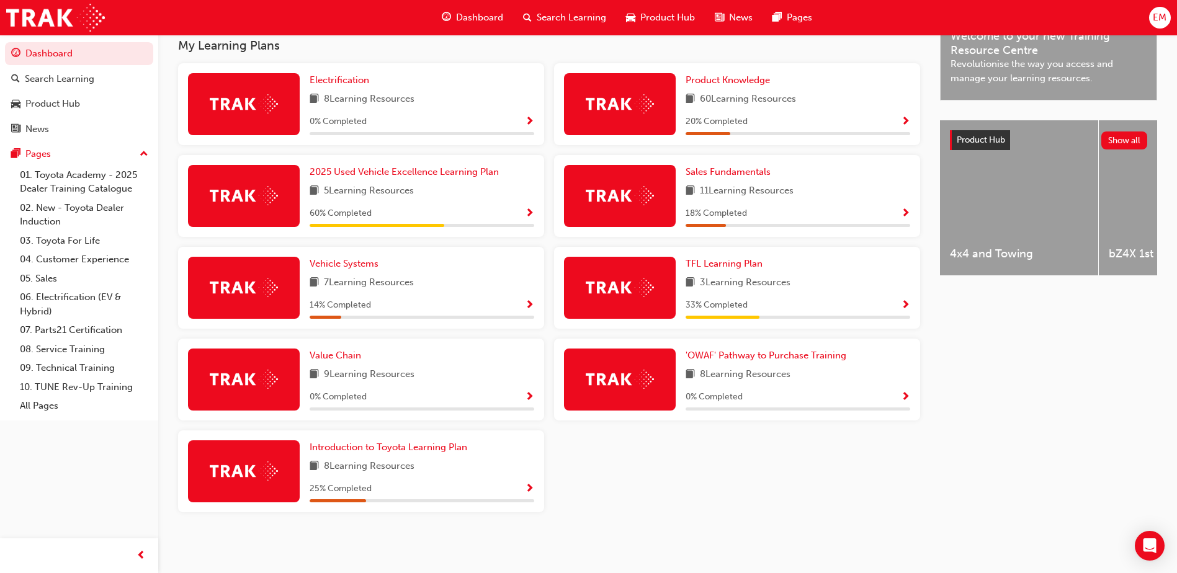
click at [519, 211] on div "60 % Completed" at bounding box center [422, 214] width 225 height 16
click at [527, 216] on span "Show Progress" at bounding box center [529, 213] width 9 height 11
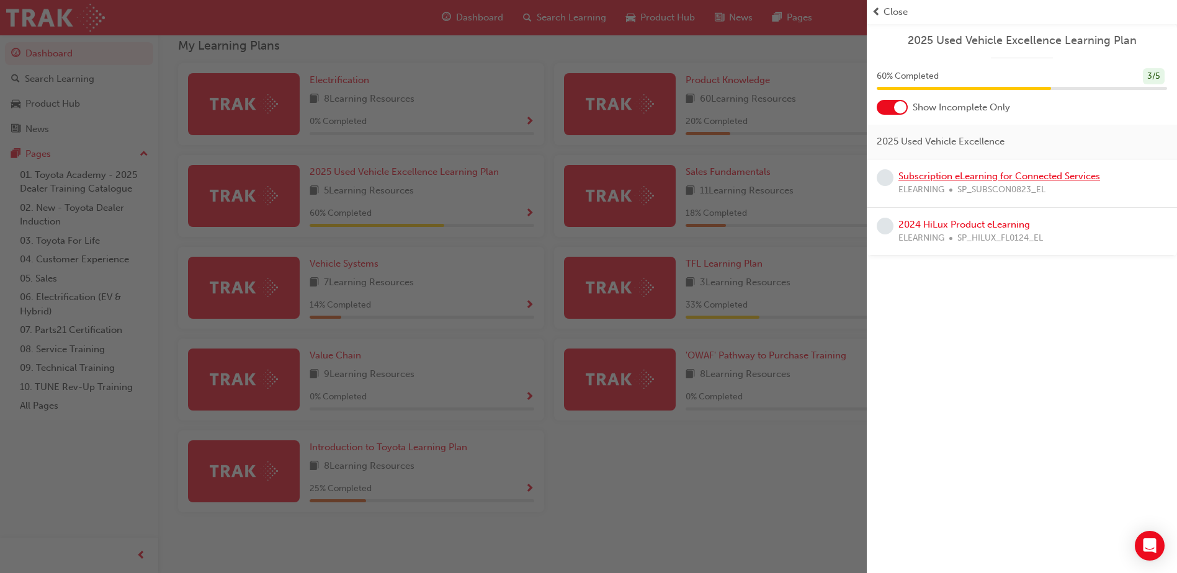
click at [1003, 176] on link "Subscription eLearning for Connected Services" at bounding box center [999, 176] width 202 height 11
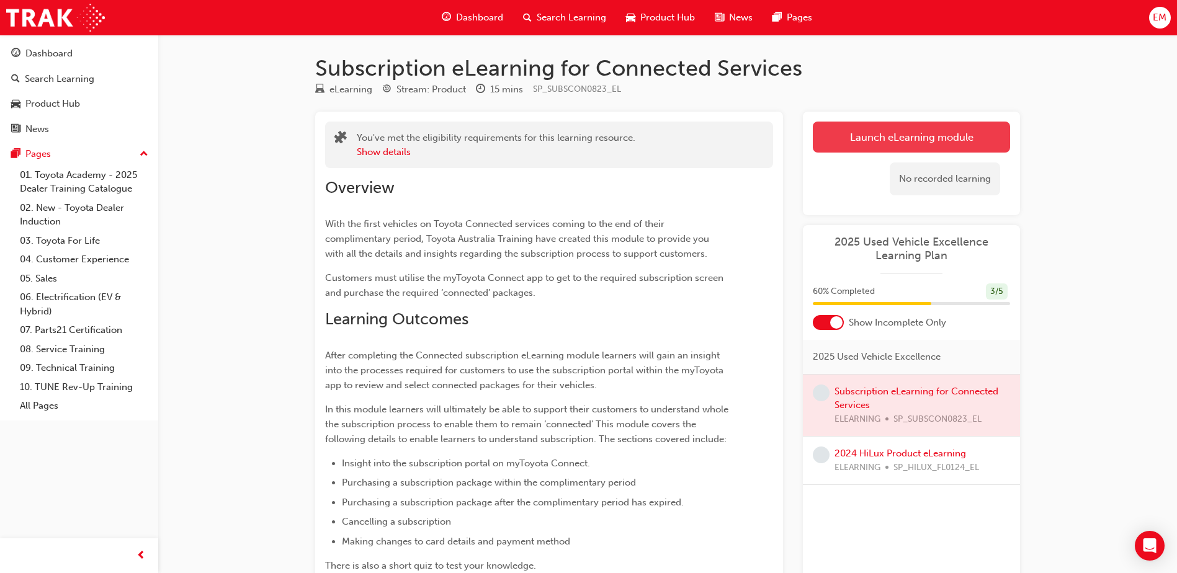
click at [880, 136] on link "Launch eLearning module" at bounding box center [911, 137] width 197 height 31
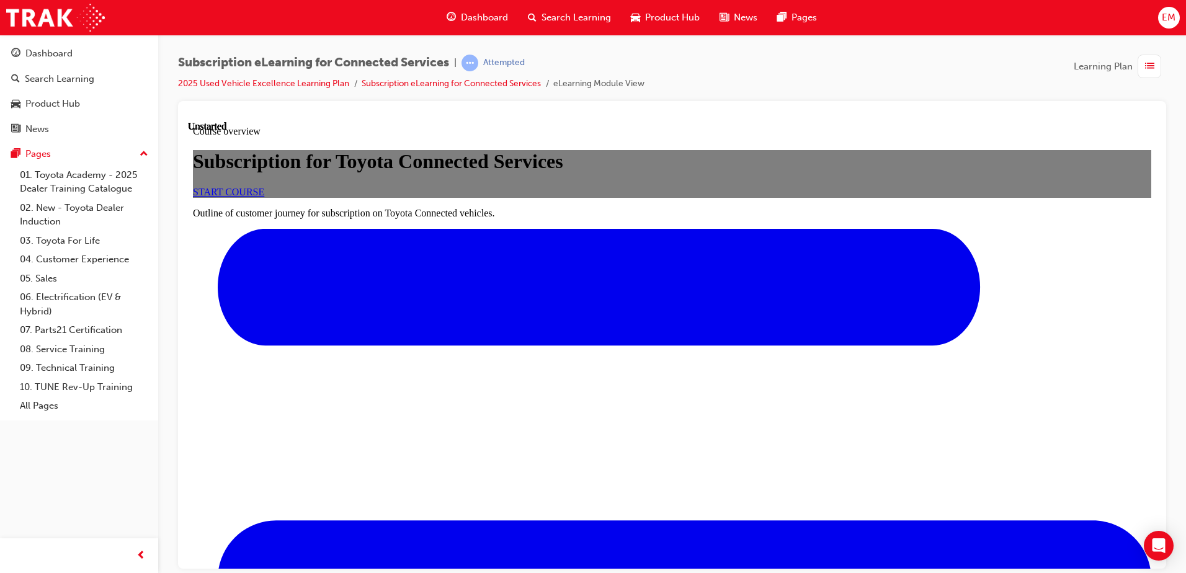
click at [672, 197] on div "START COURSE" at bounding box center [672, 191] width 958 height 11
drag, startPoint x: 672, startPoint y: 427, endPoint x: 669, endPoint y: 409, distance: 18.4
click at [264, 197] on span "START COURSE" at bounding box center [228, 191] width 71 height 11
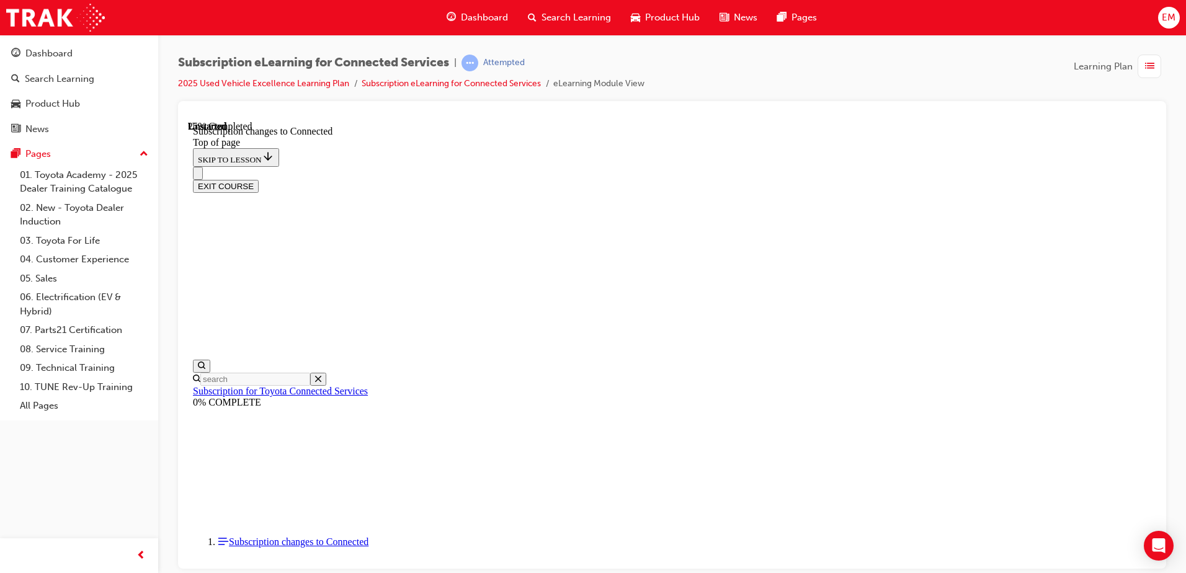
scroll to position [669, 0]
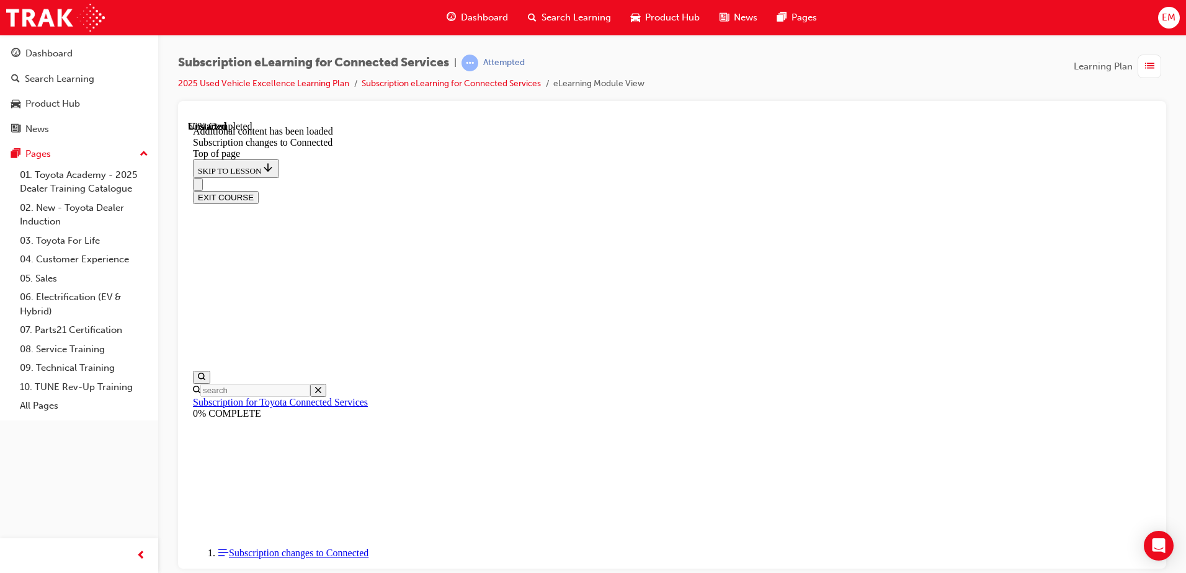
scroll to position [1498, 0]
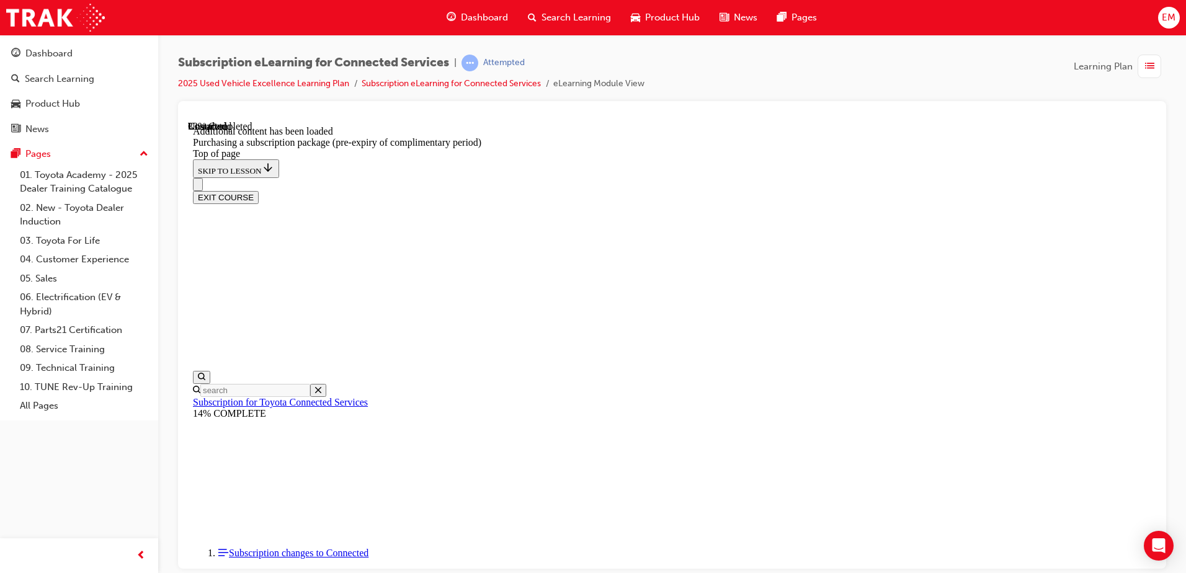
drag, startPoint x: 801, startPoint y: 551, endPoint x: 808, endPoint y: 532, distance: 20.0
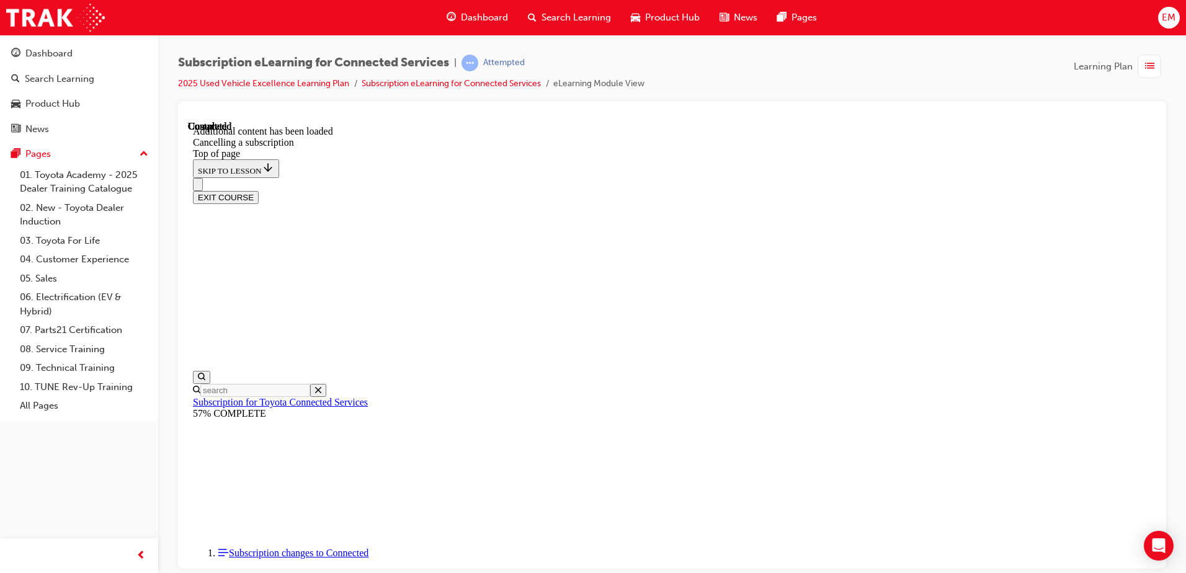
scroll to position [0, 0]
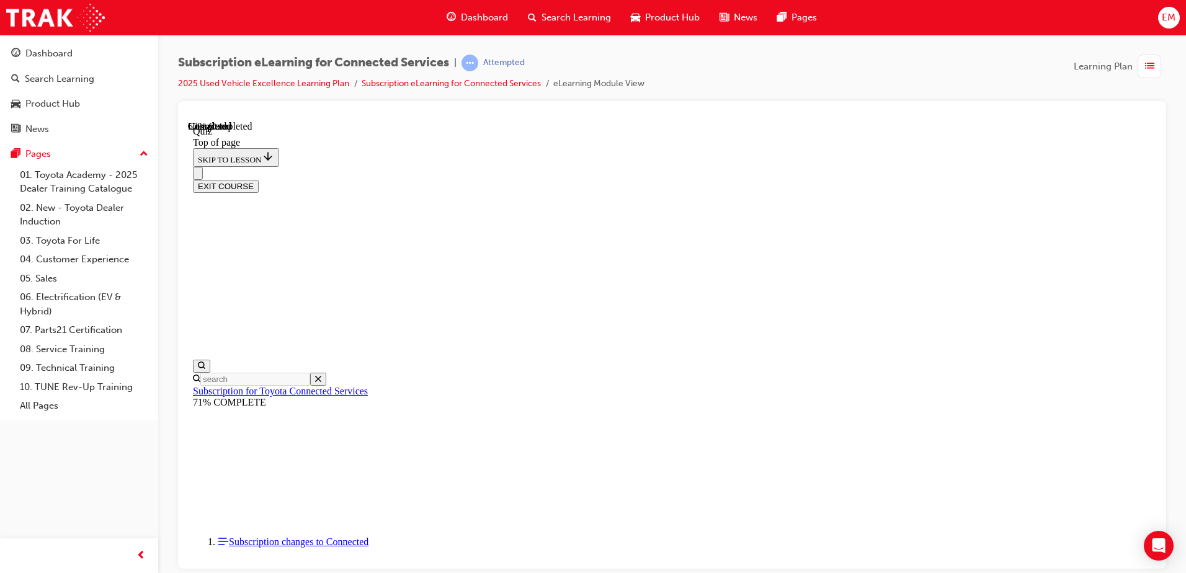
drag, startPoint x: 672, startPoint y: 390, endPoint x: 705, endPoint y: 481, distance: 96.9
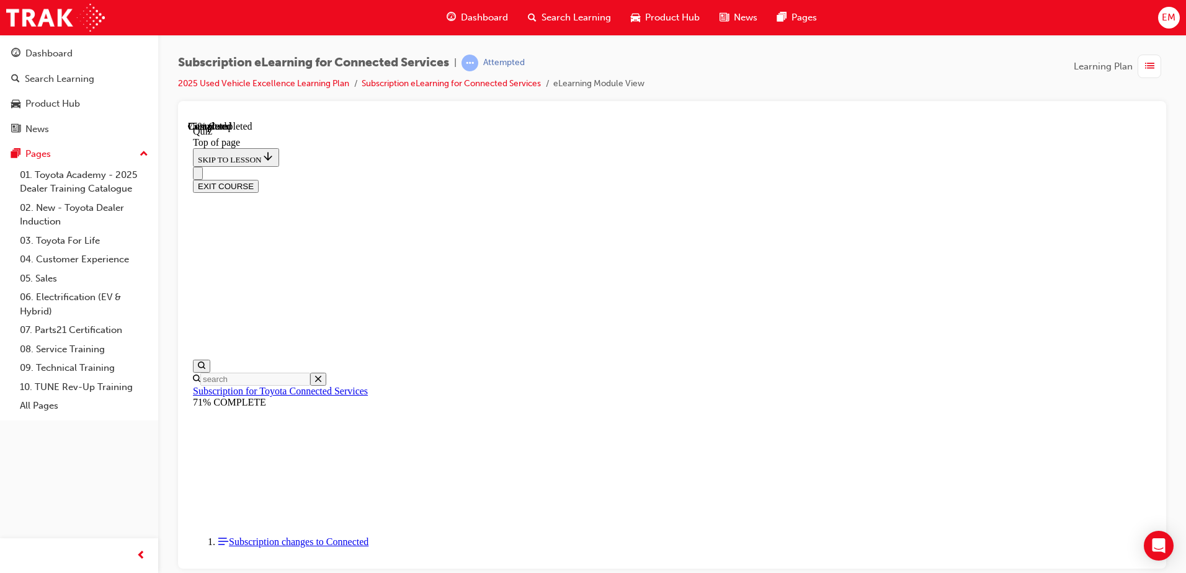
scroll to position [38, 0]
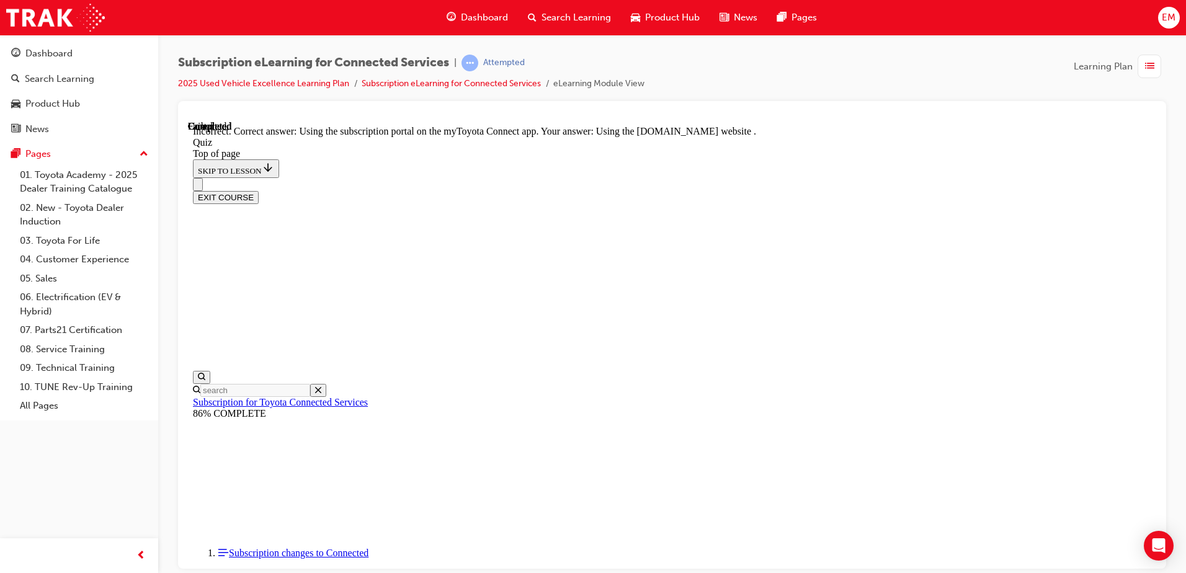
scroll to position [156, 0]
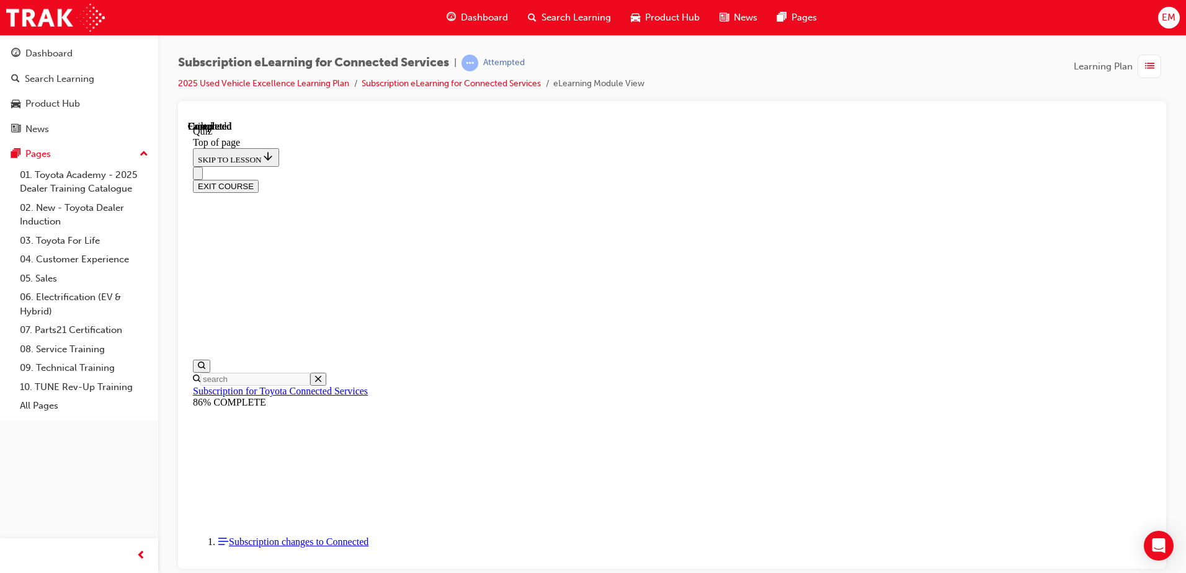
scroll to position [226, 0]
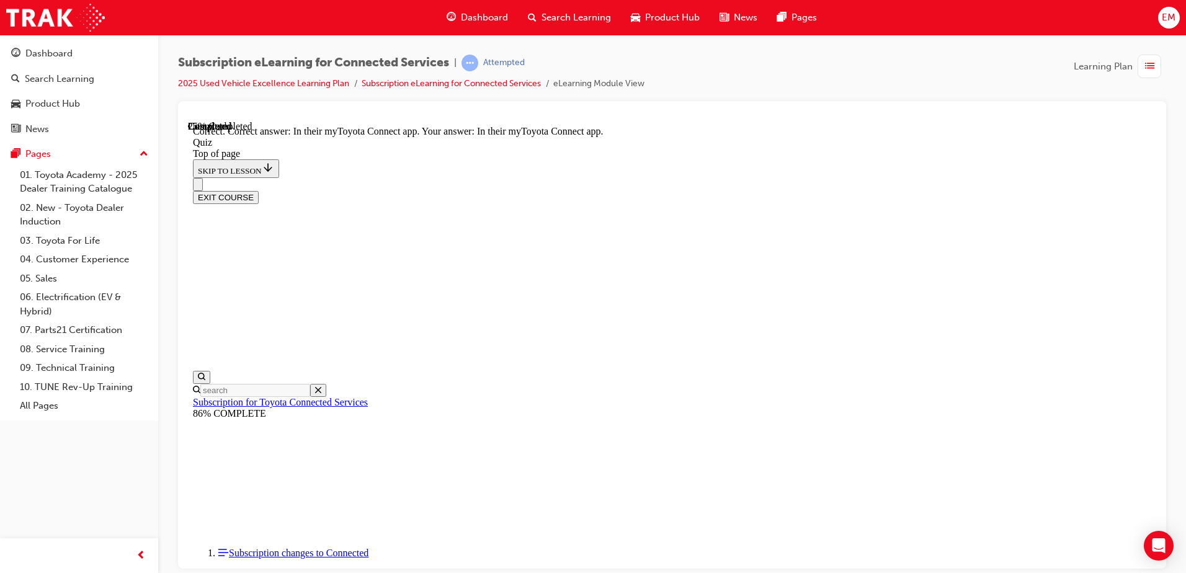
scroll to position [177, 0]
drag, startPoint x: 694, startPoint y: 393, endPoint x: 708, endPoint y: 436, distance: 45.9
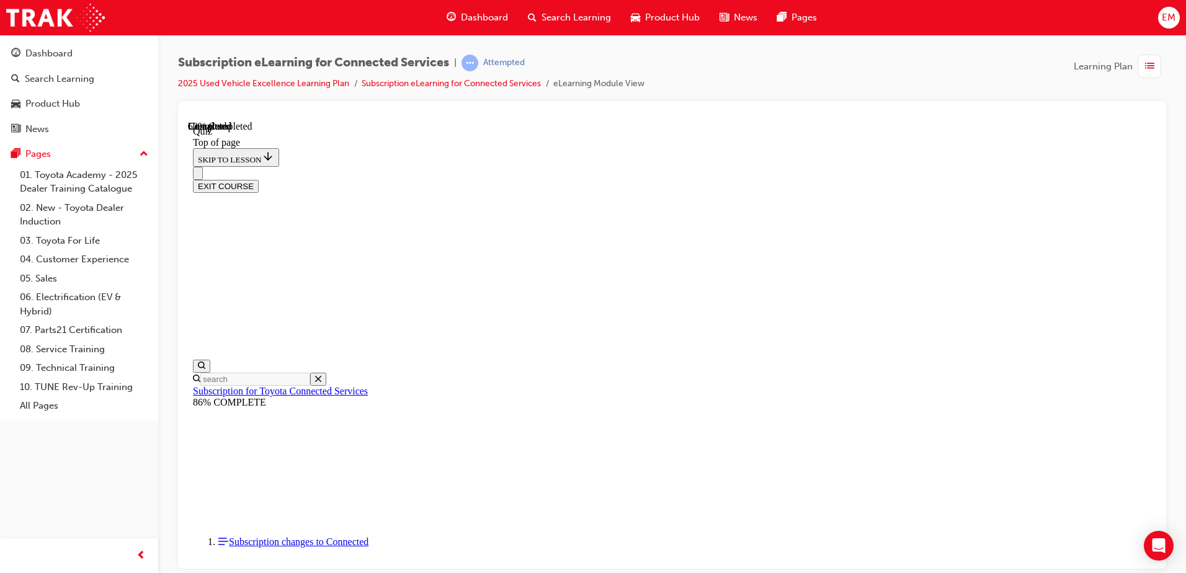
scroll to position [38, 0]
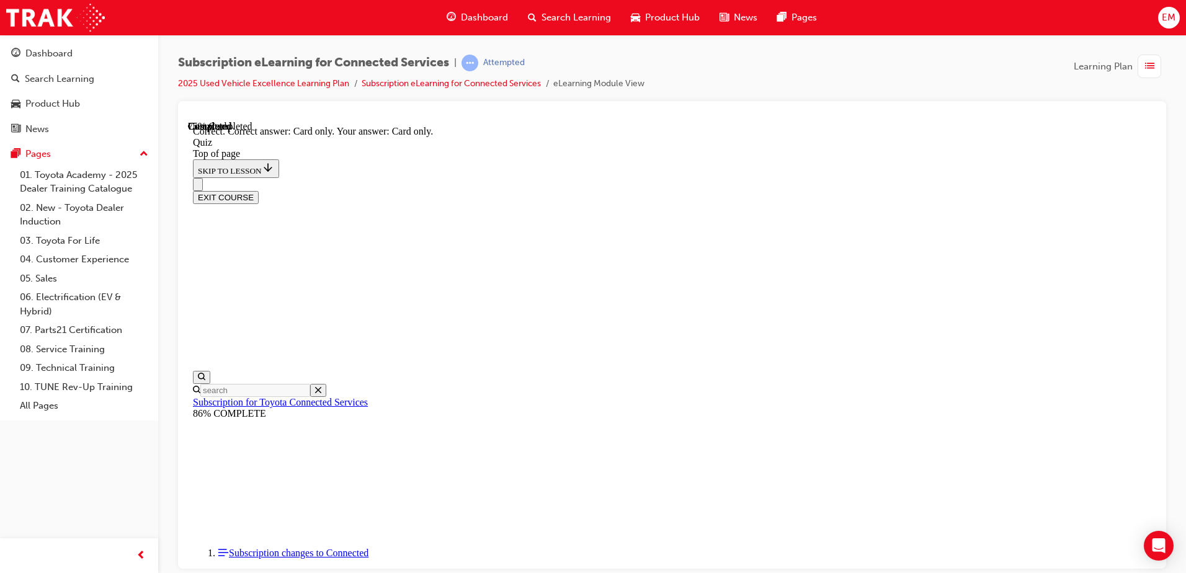
scroll to position [156, 0]
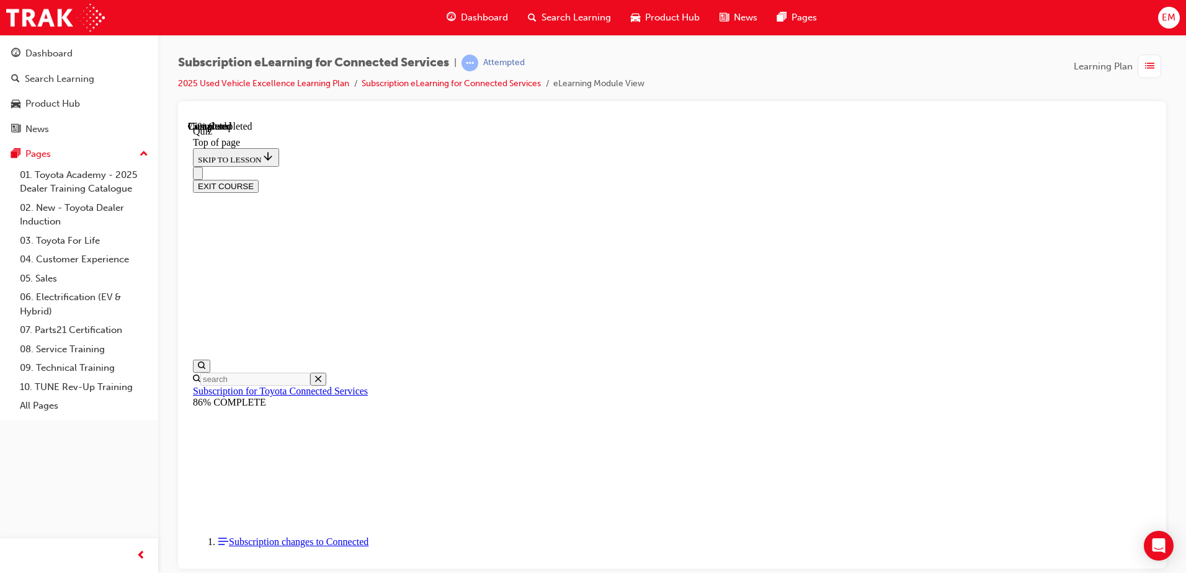
scroll to position [38, 0]
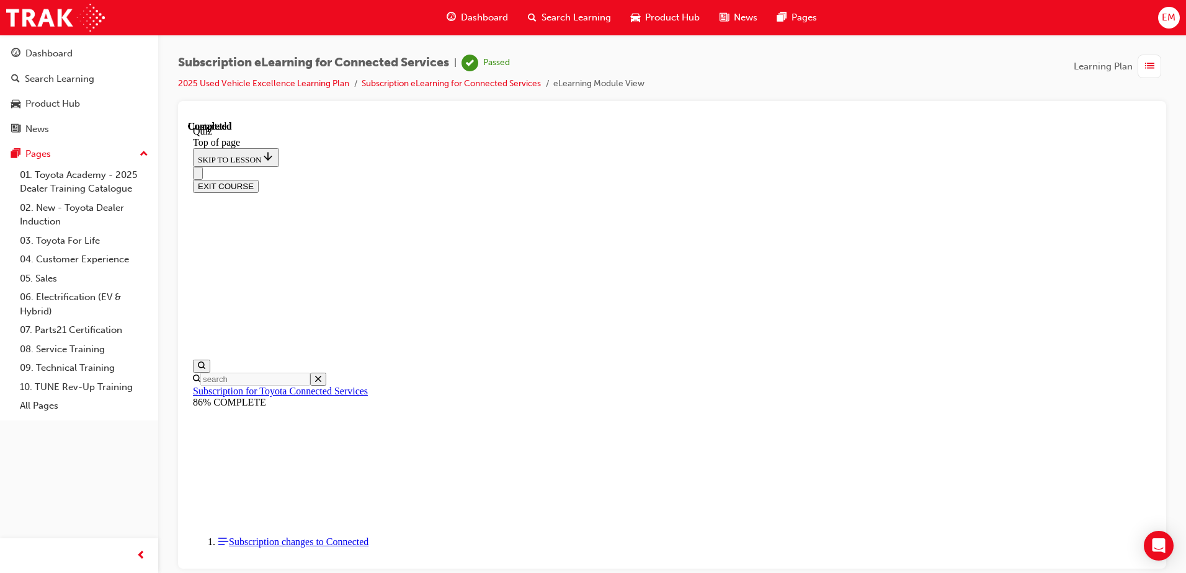
scroll to position [226, 0]
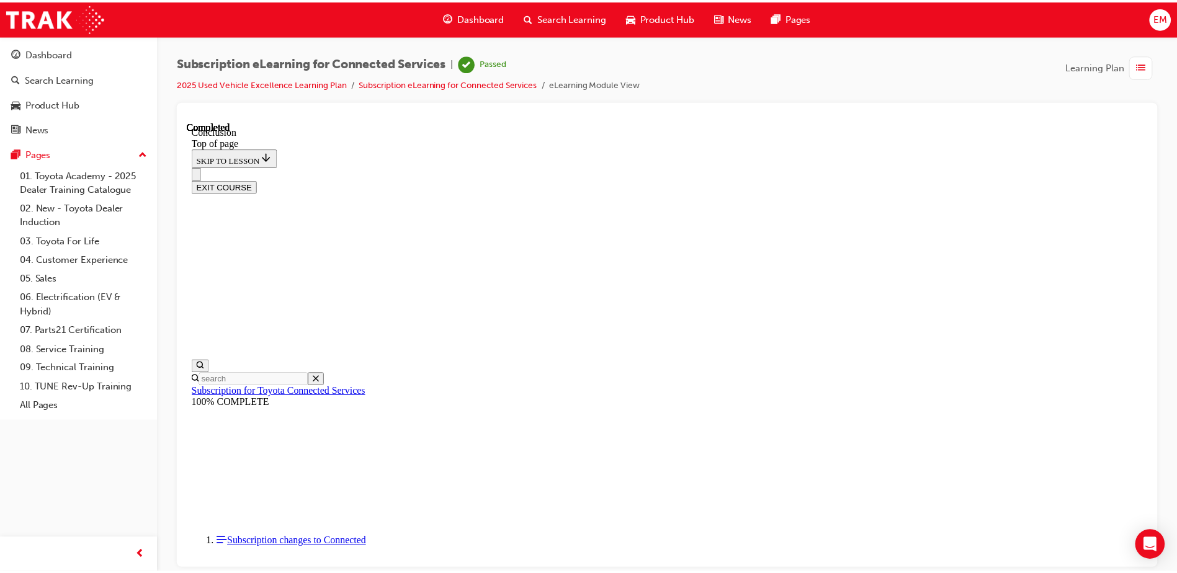
scroll to position [393, 0]
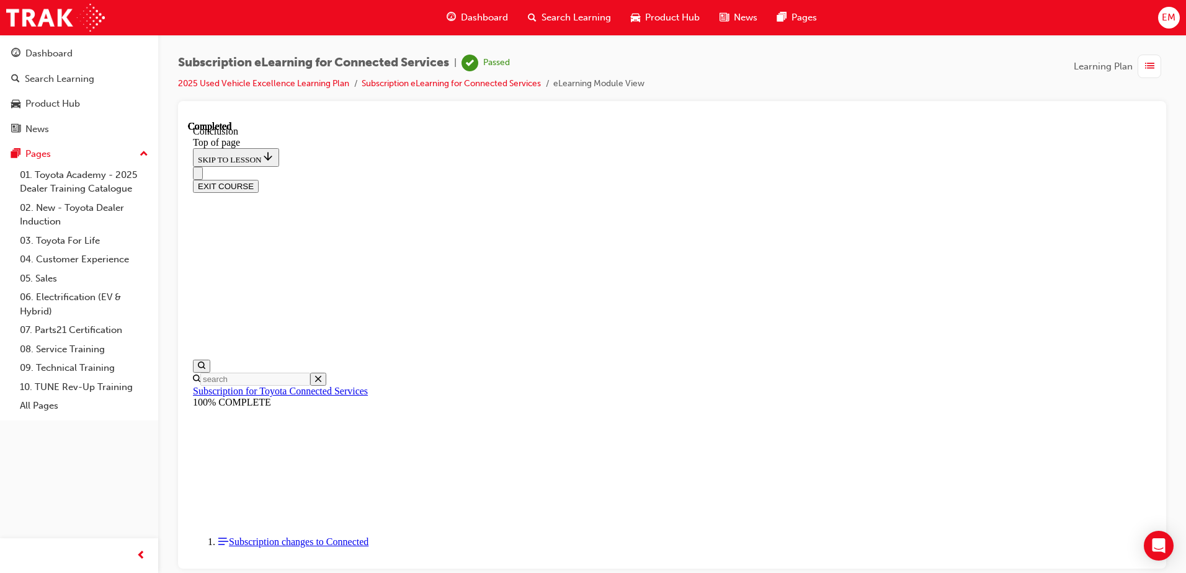
click at [486, 15] on span "Dashboard" at bounding box center [484, 18] width 47 height 14
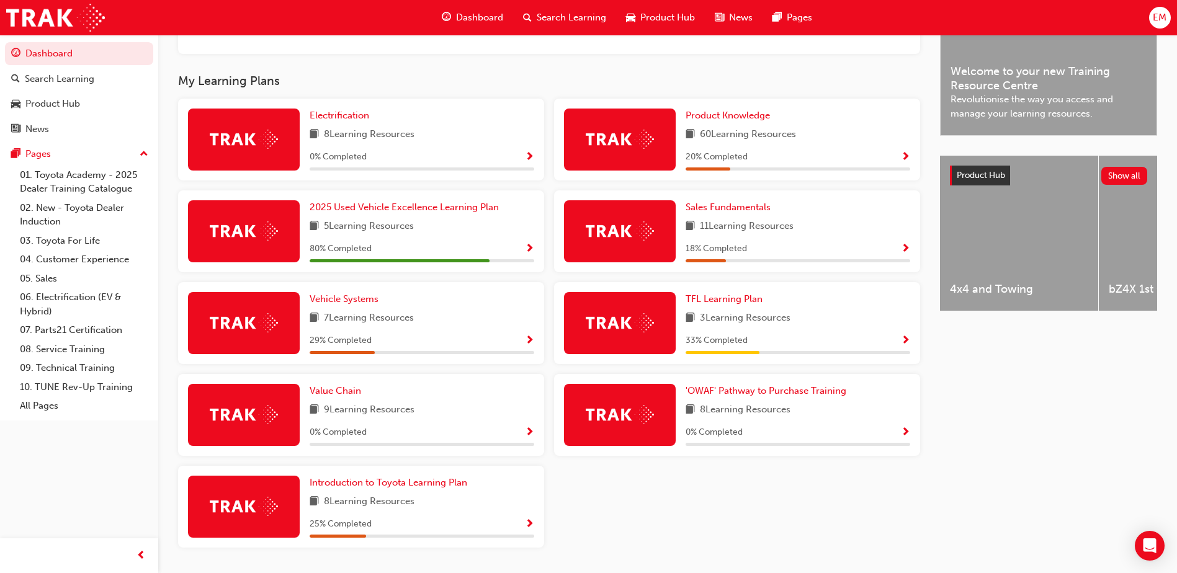
scroll to position [346, 0]
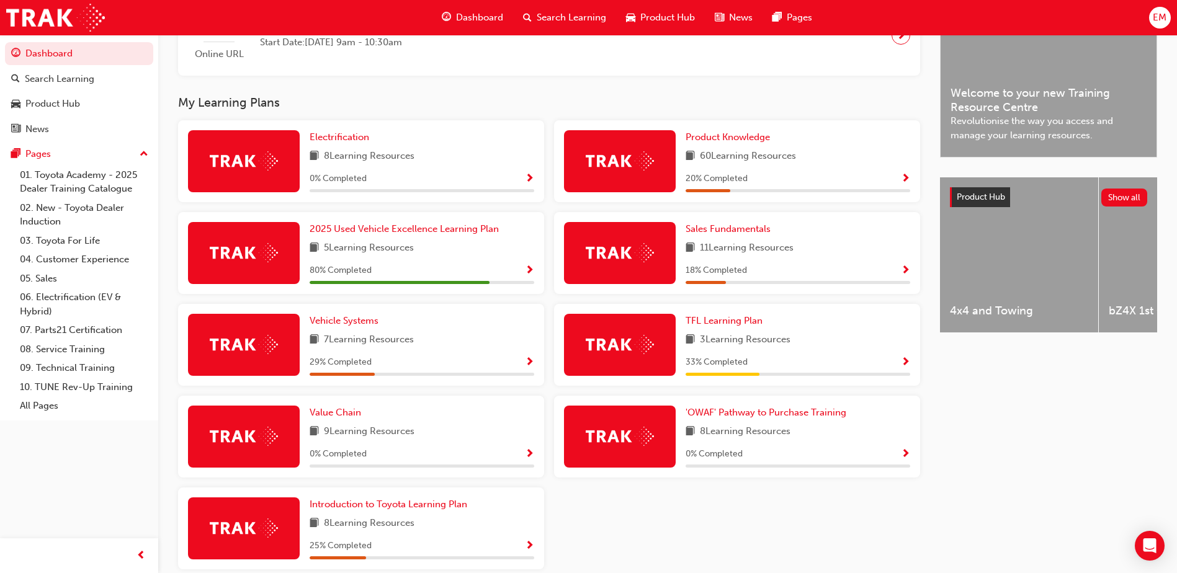
click at [523, 267] on div "2025 Used Vehicle Excellence Learning Plan 5 Learning Resources 80 % Completed" at bounding box center [422, 253] width 225 height 62
click at [527, 271] on span "Show Progress" at bounding box center [529, 271] width 9 height 11
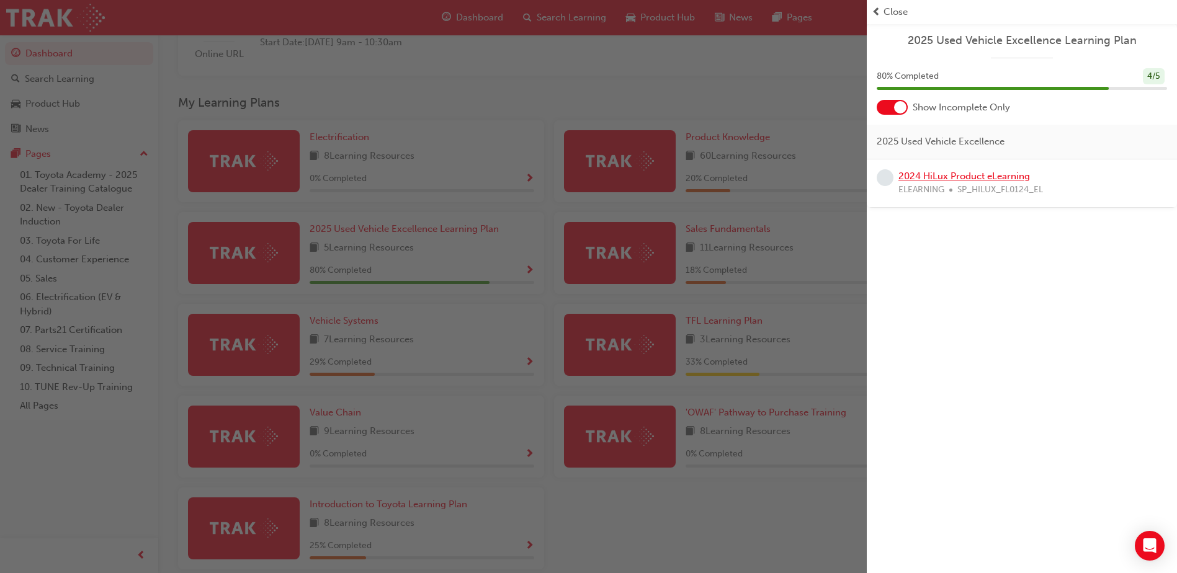
click at [989, 180] on link "2024 HiLux Product eLearning" at bounding box center [964, 176] width 132 height 11
